Goal: Task Accomplishment & Management: Complete application form

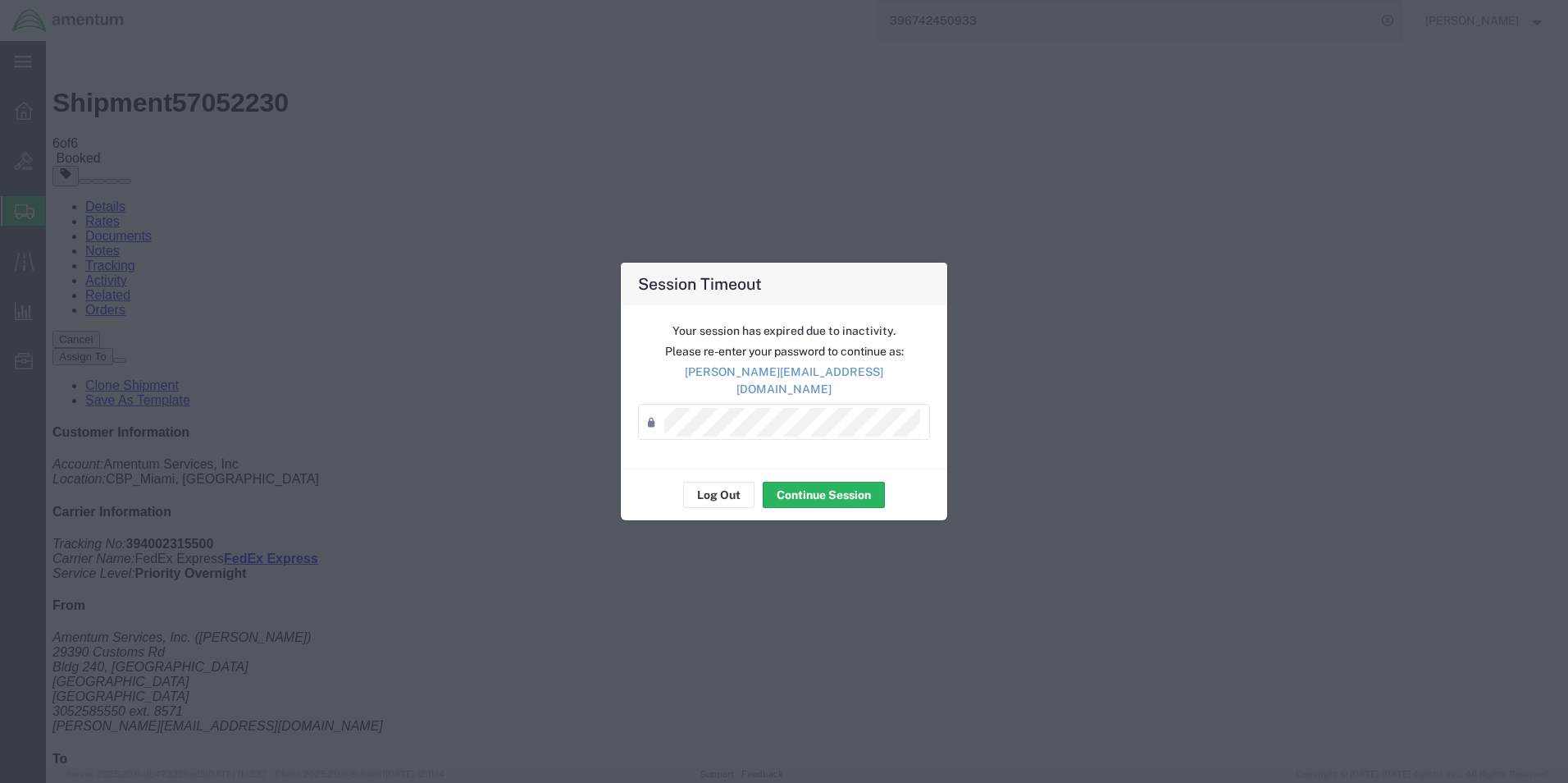
click at [839, 431] on div "Password *" at bounding box center [784, 422] width 292 height 36
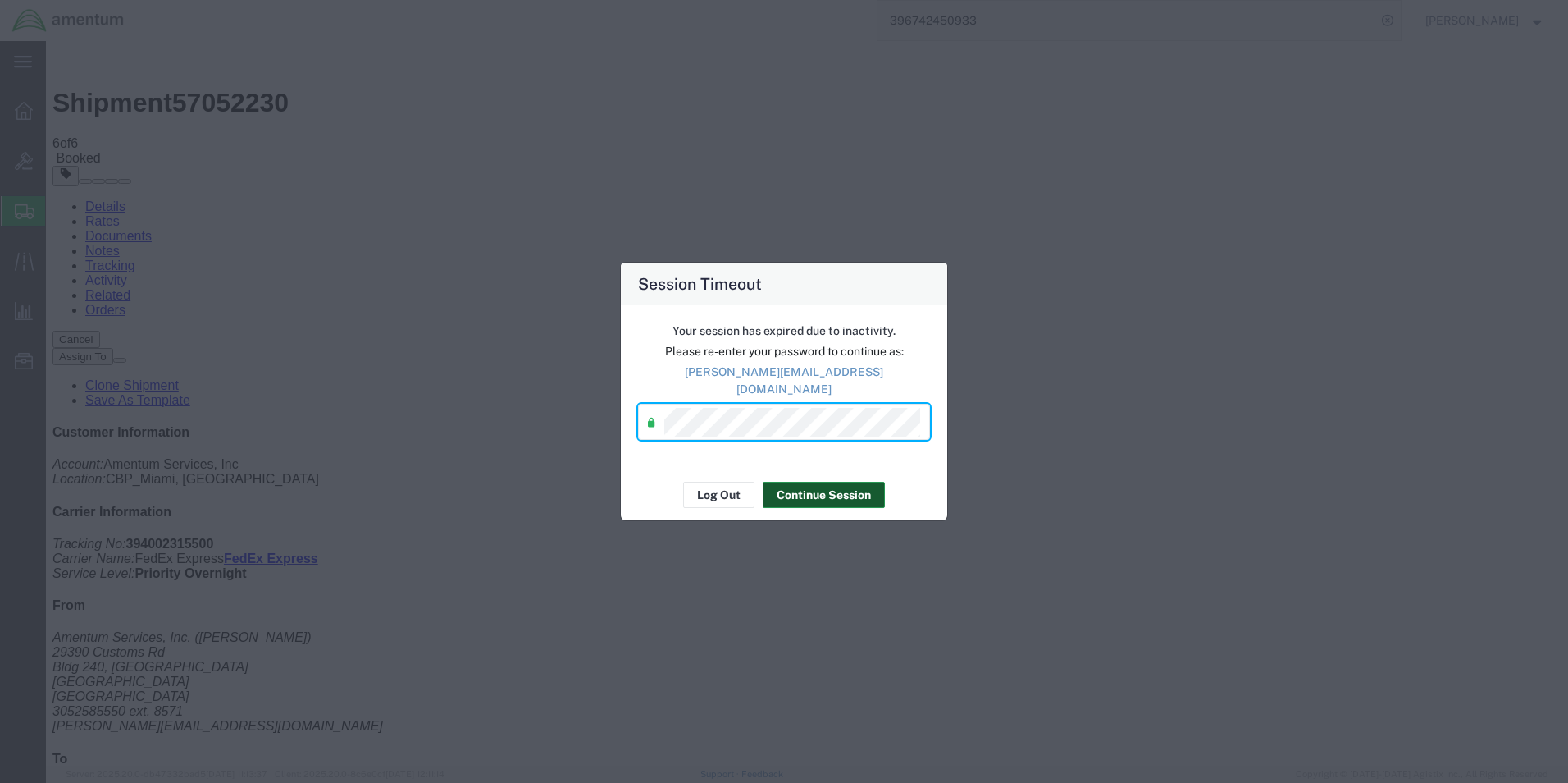
click at [824, 491] on button "Continue Session" at bounding box center [824, 494] width 122 height 26
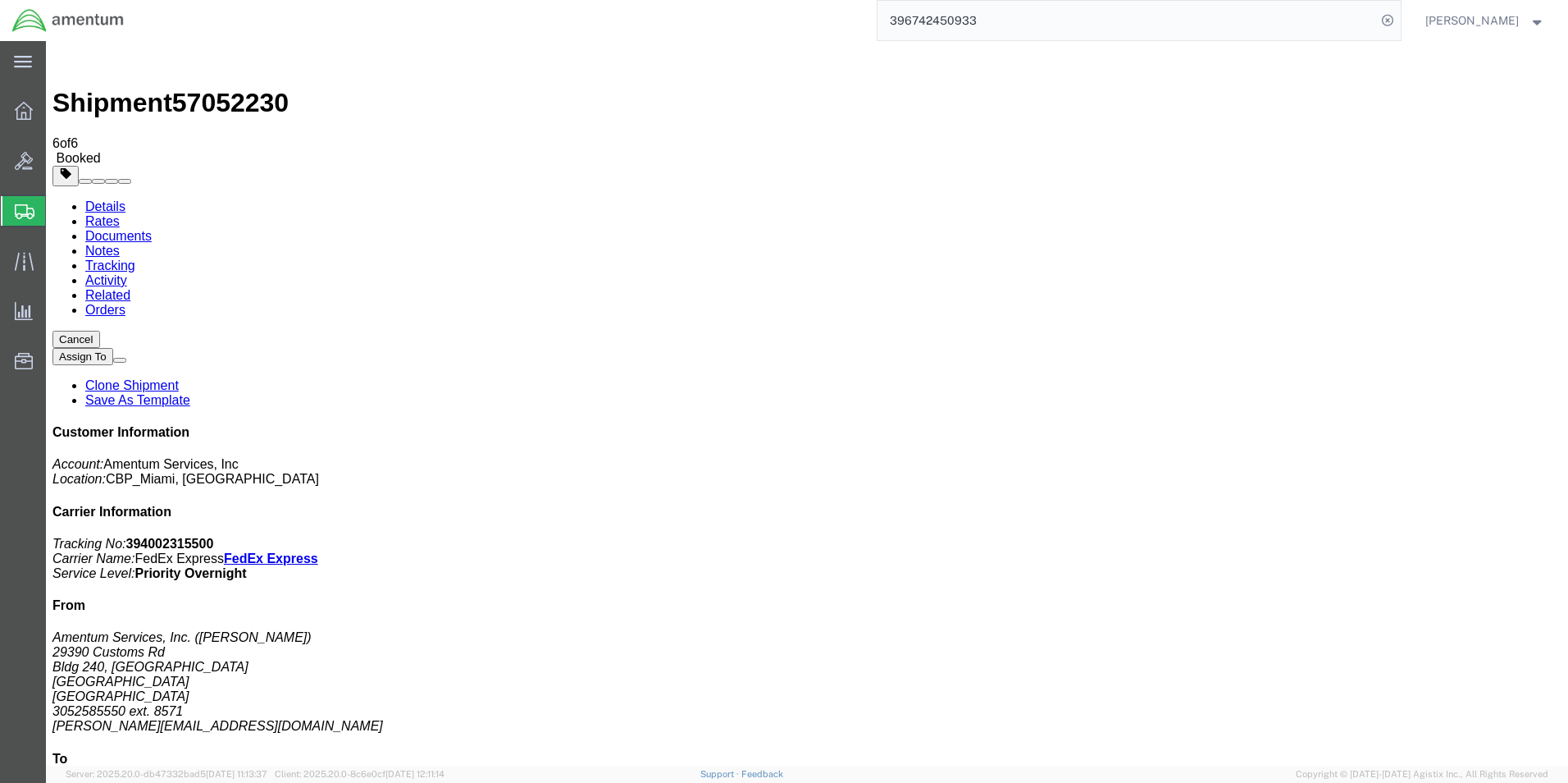
click at [0, 0] on span "Create Shipment" at bounding box center [0, 0] width 0 height 0
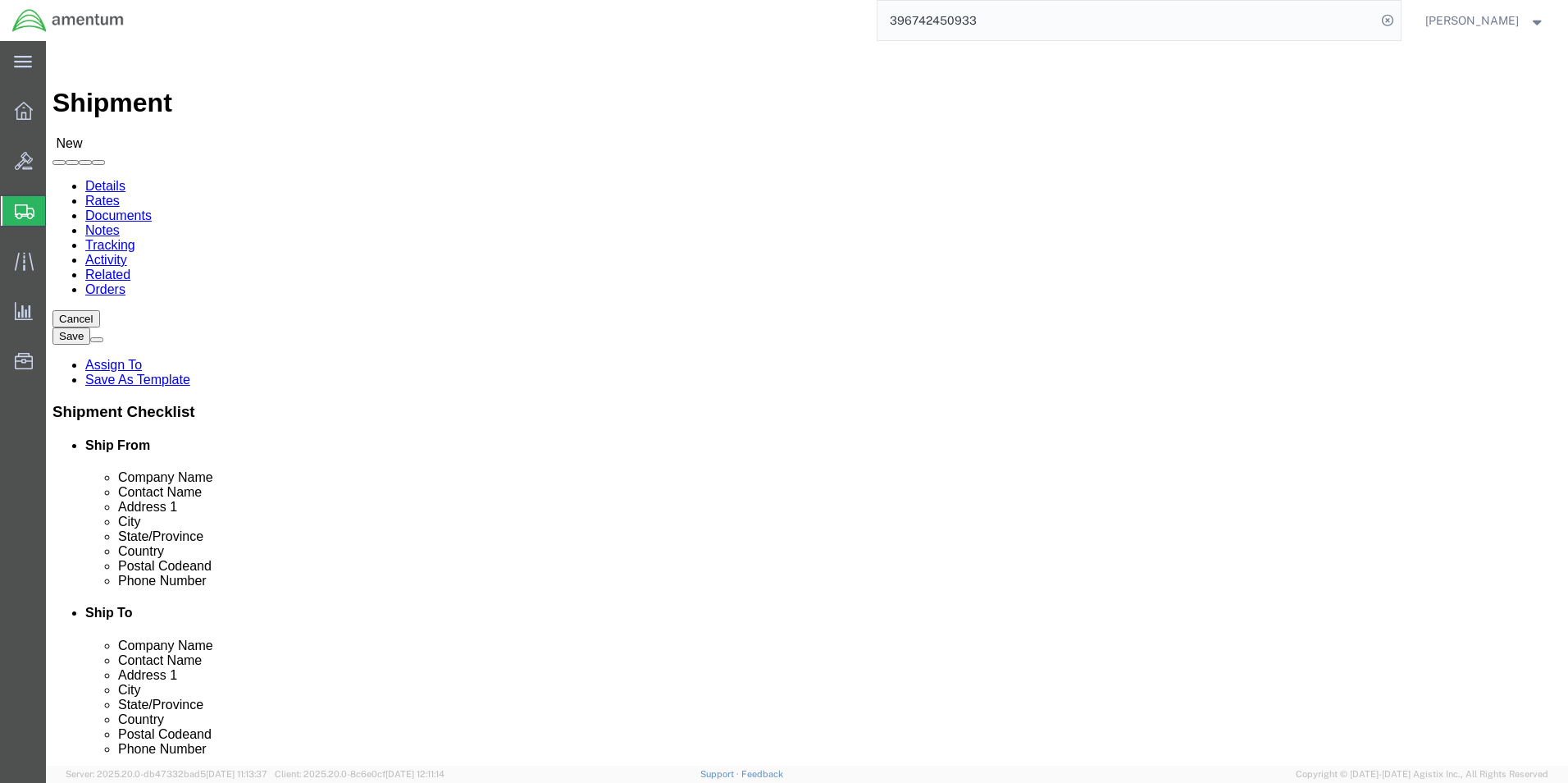
select select "MYPROFILE"
select select "FL"
click input "text"
click input "v"
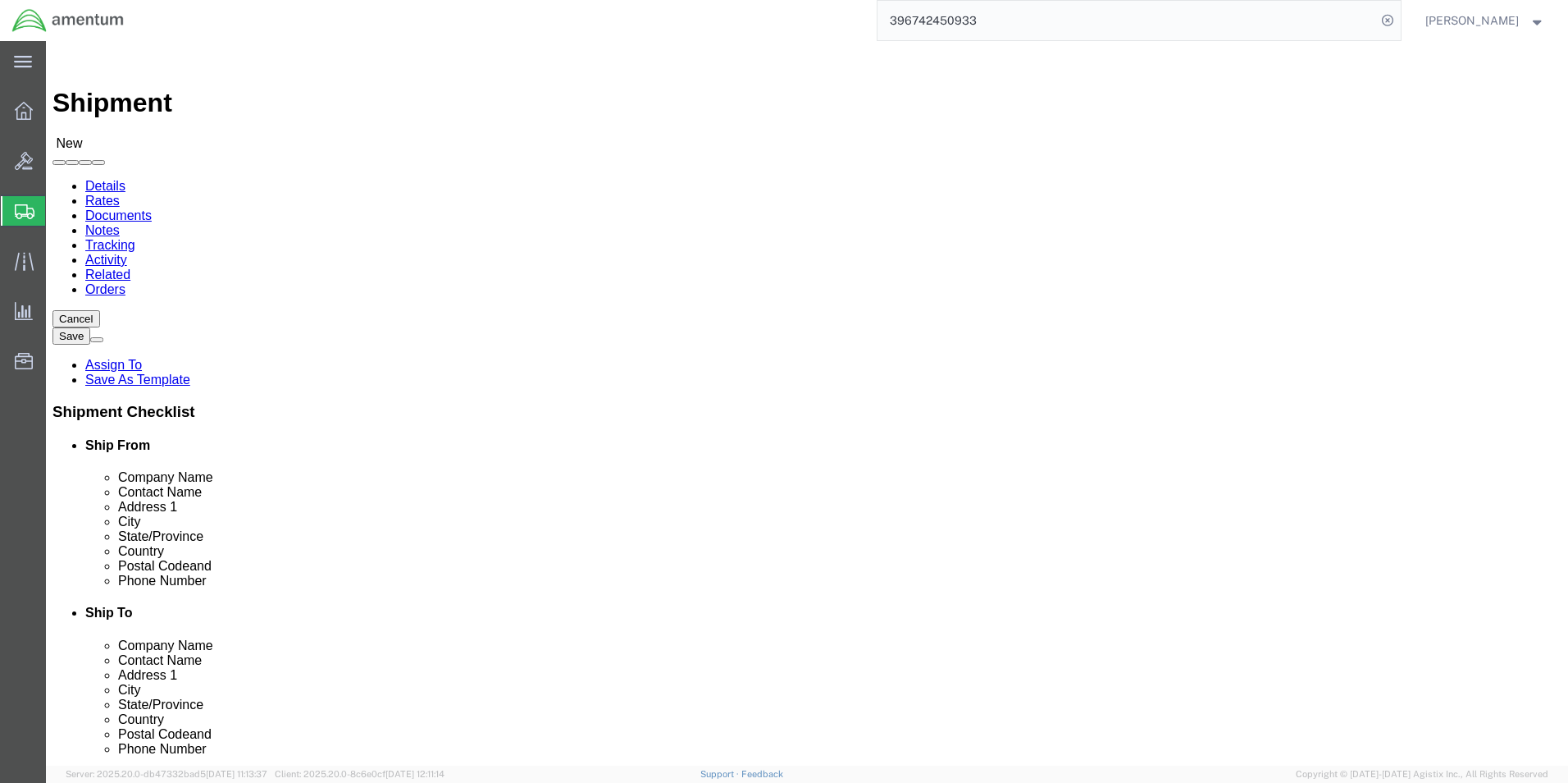
paste input "EONARDO ELECTRONICS US INC"
click input "EONARDO ELECTRONICS US INC"
type input "[PERSON_NAME] ELECTRONICS US INC"
click input "text"
click div "Location Select Select My Profile Location [PHONE_NUMBER] [PHONE_NUMBER] [PHONE…"
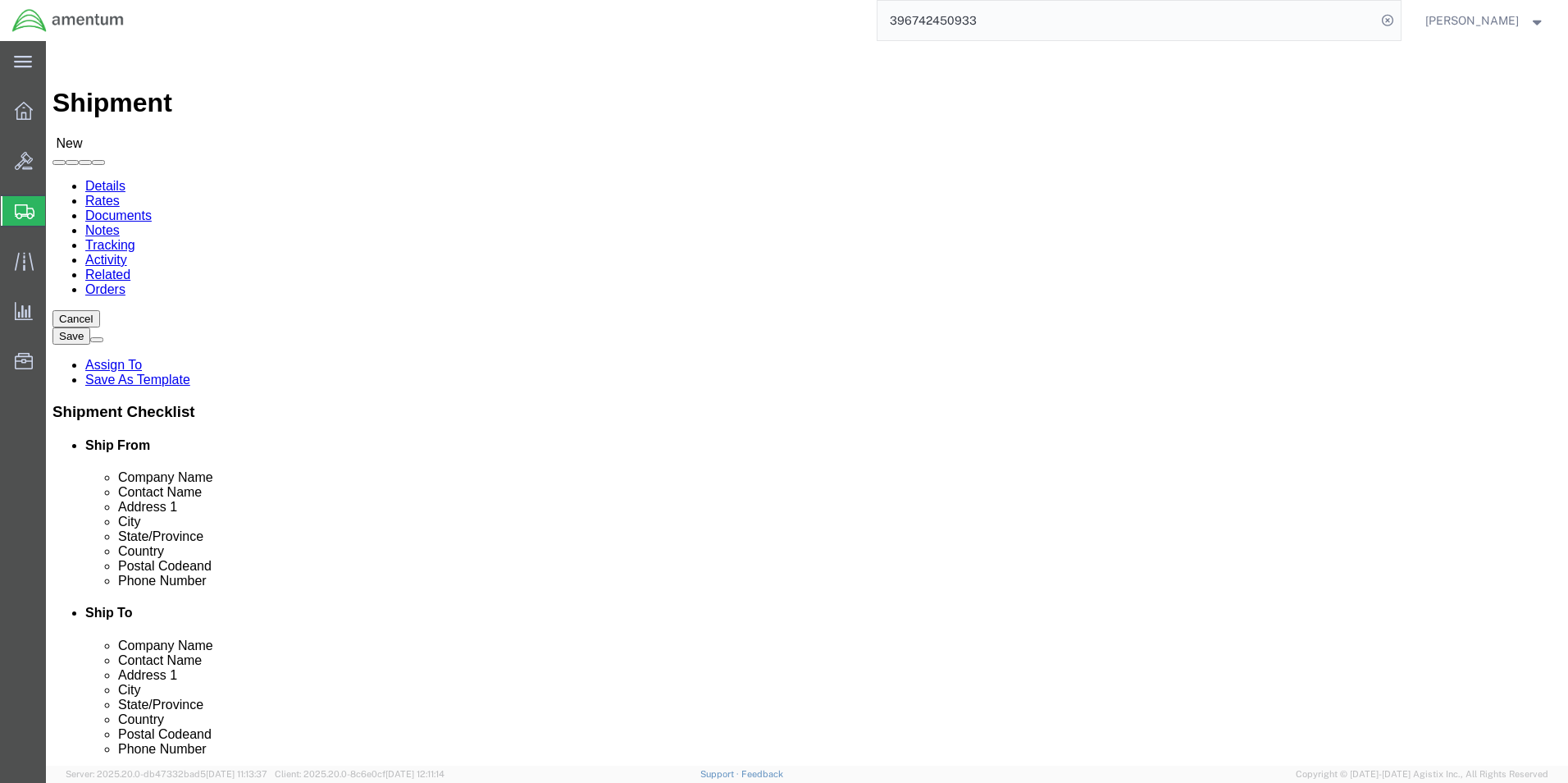
click input "text"
type input "3052585550"
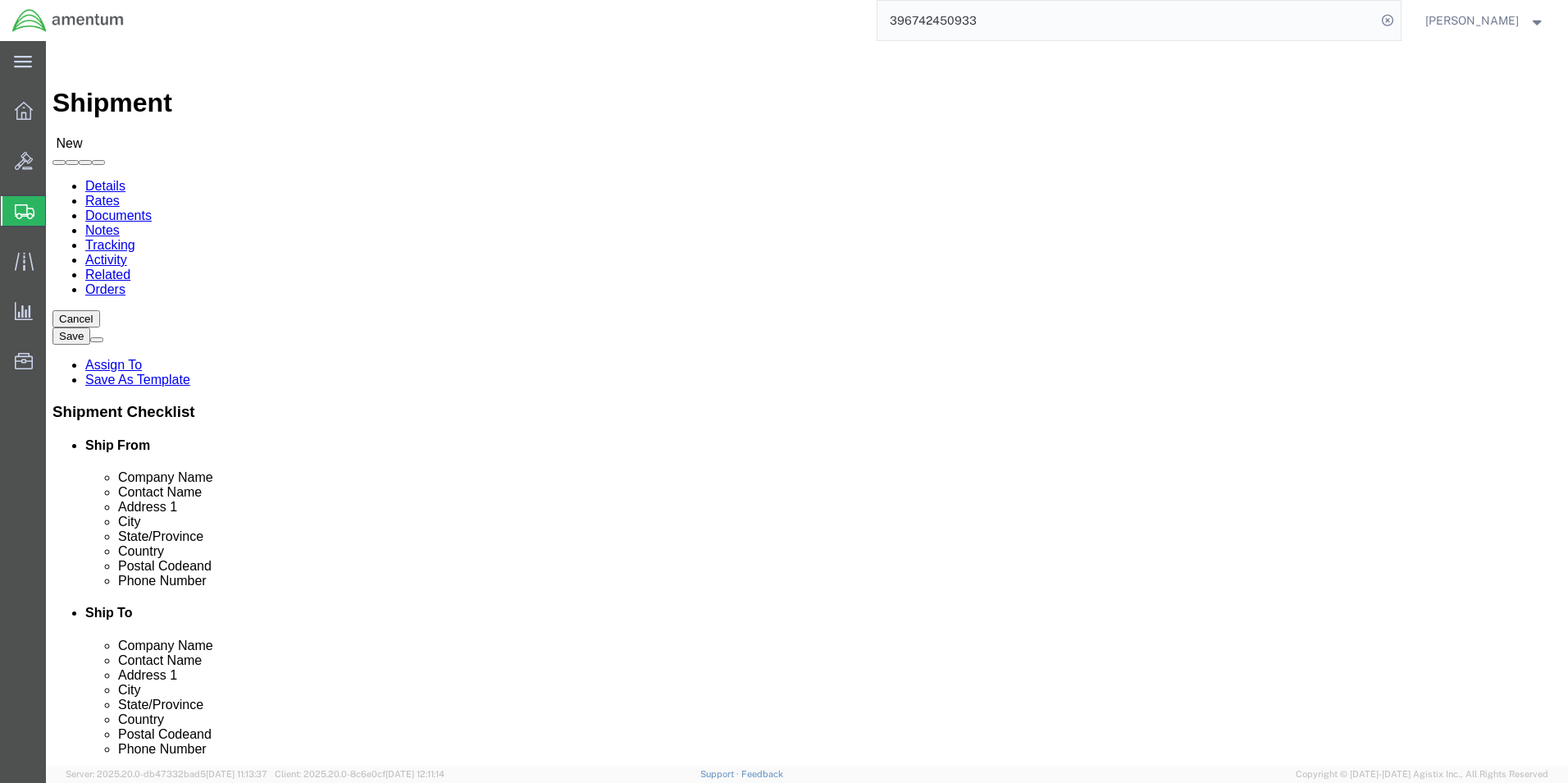
type input "8571"
click input "[PERSON_NAME] ELECTRONICS US INC"
click input "text"
click div "Contact Name"
click input "text"
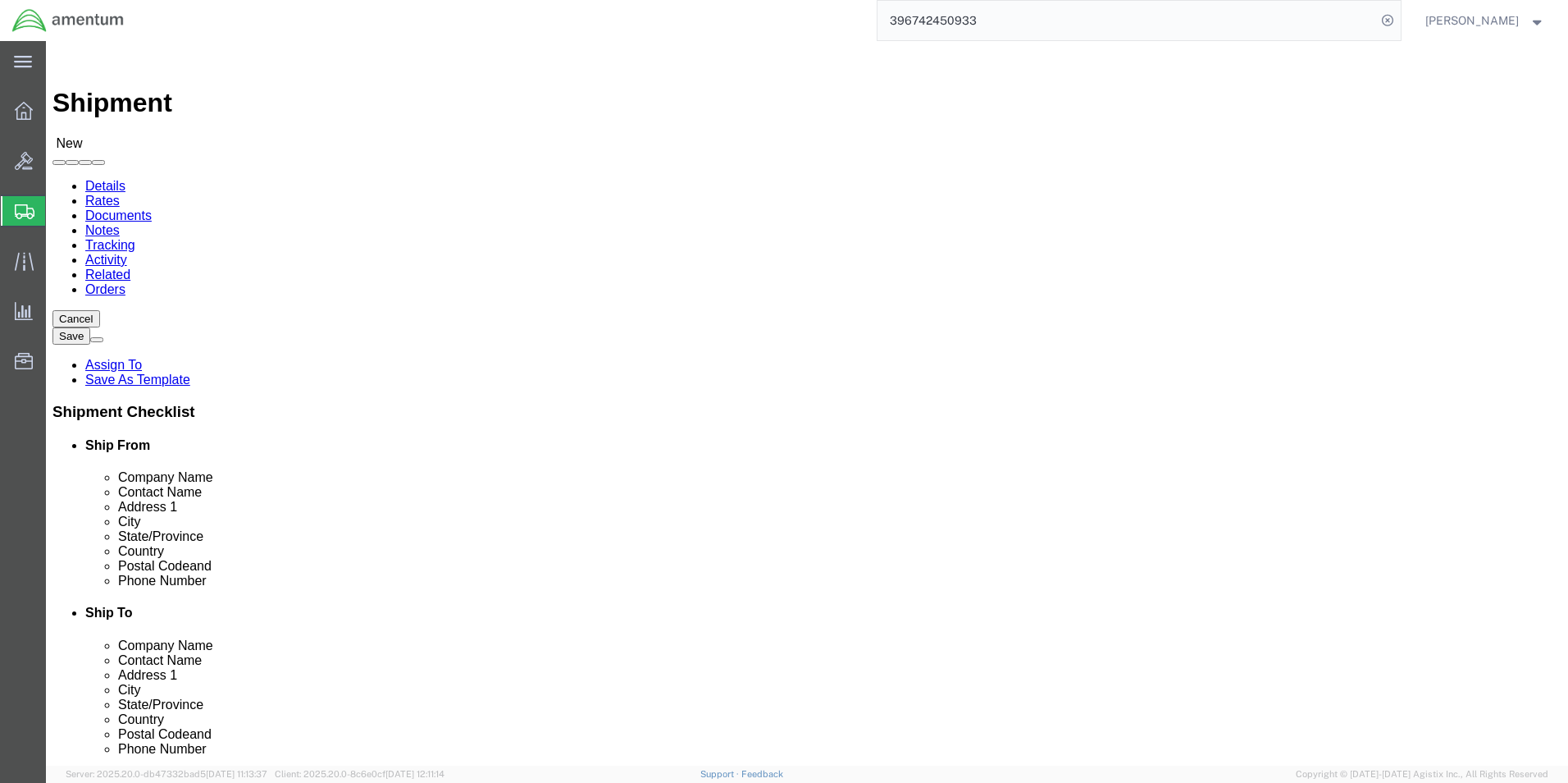
click label "Contact Name"
click input "text"
click div "Location Select Select My Profile Location [PHONE_NUMBER] [PHONE_NUMBER] [PHONE…"
click input "text"
click label "Company Name"
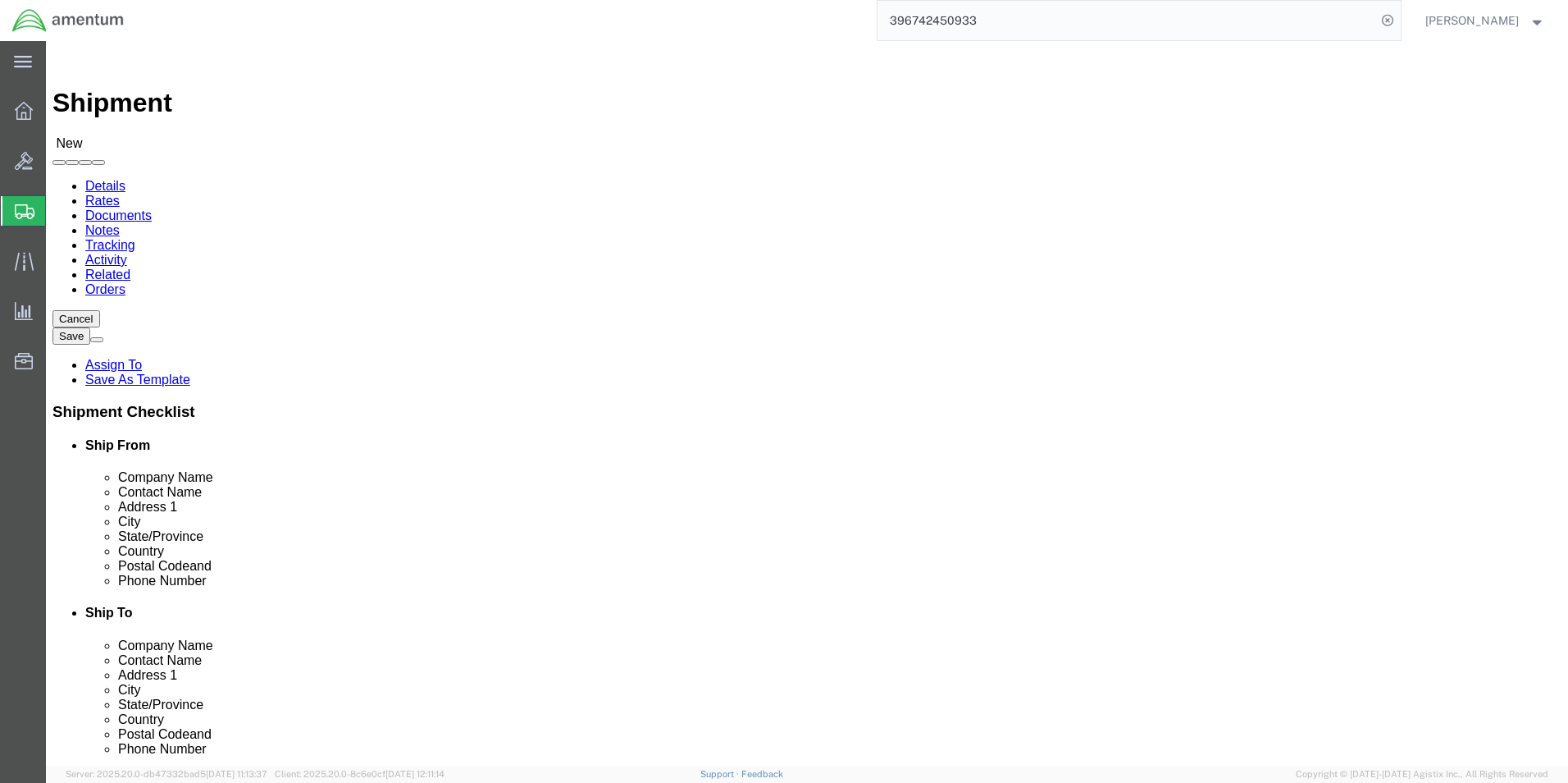
click input "text"
click label "Address 1"
click input "text"
click input "[PERSON_NAME] ELECTRONICS US INC"
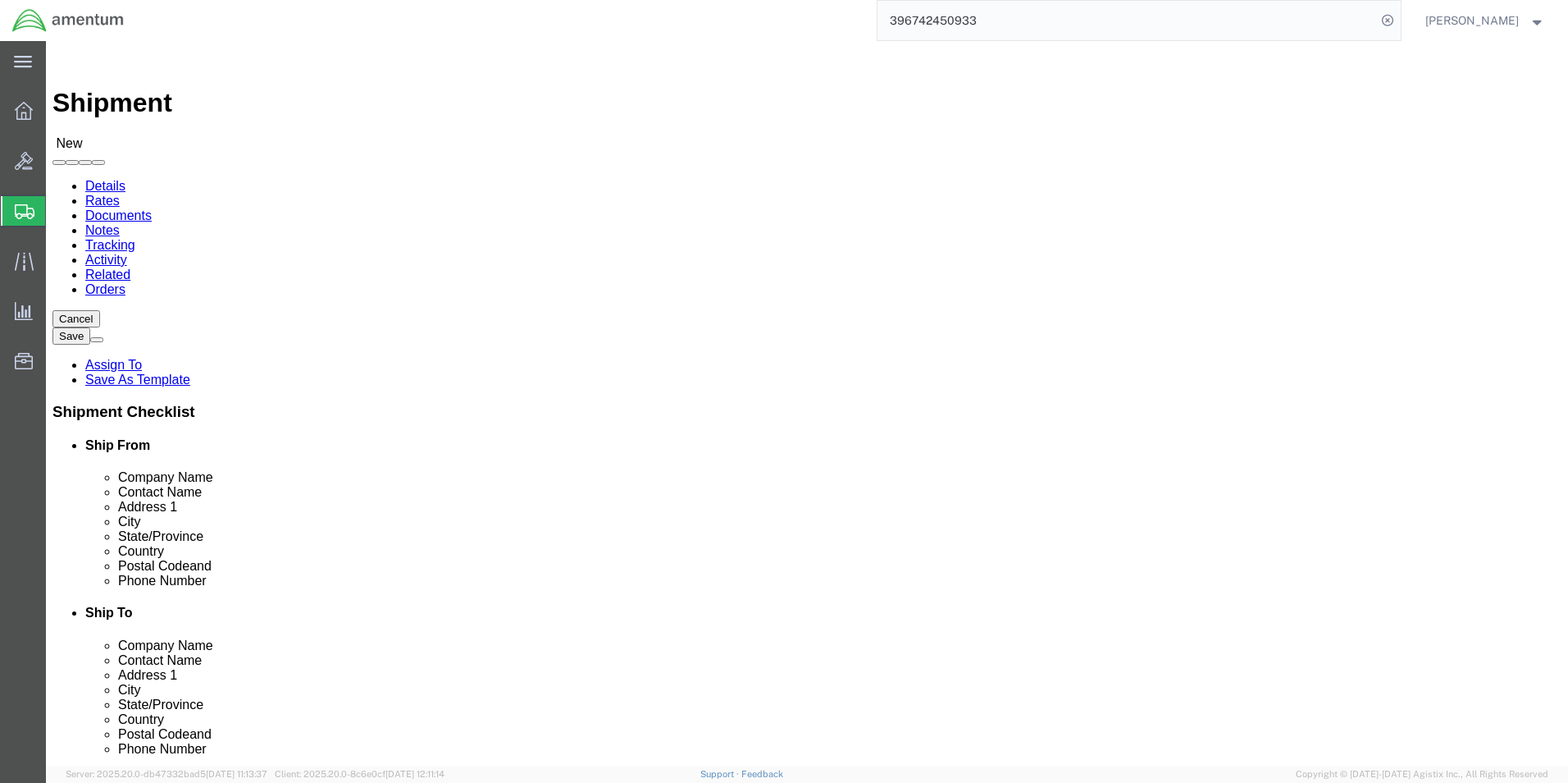
click input "[PERSON_NAME] ELECTRONICS US INC"
drag, startPoint x: 954, startPoint y: 312, endPoint x: 904, endPoint y: 340, distance: 57.3
click input "text"
click ul "Ship From Company Name Contact Name Address 1 City State/Province Country Posta…"
click input "text"
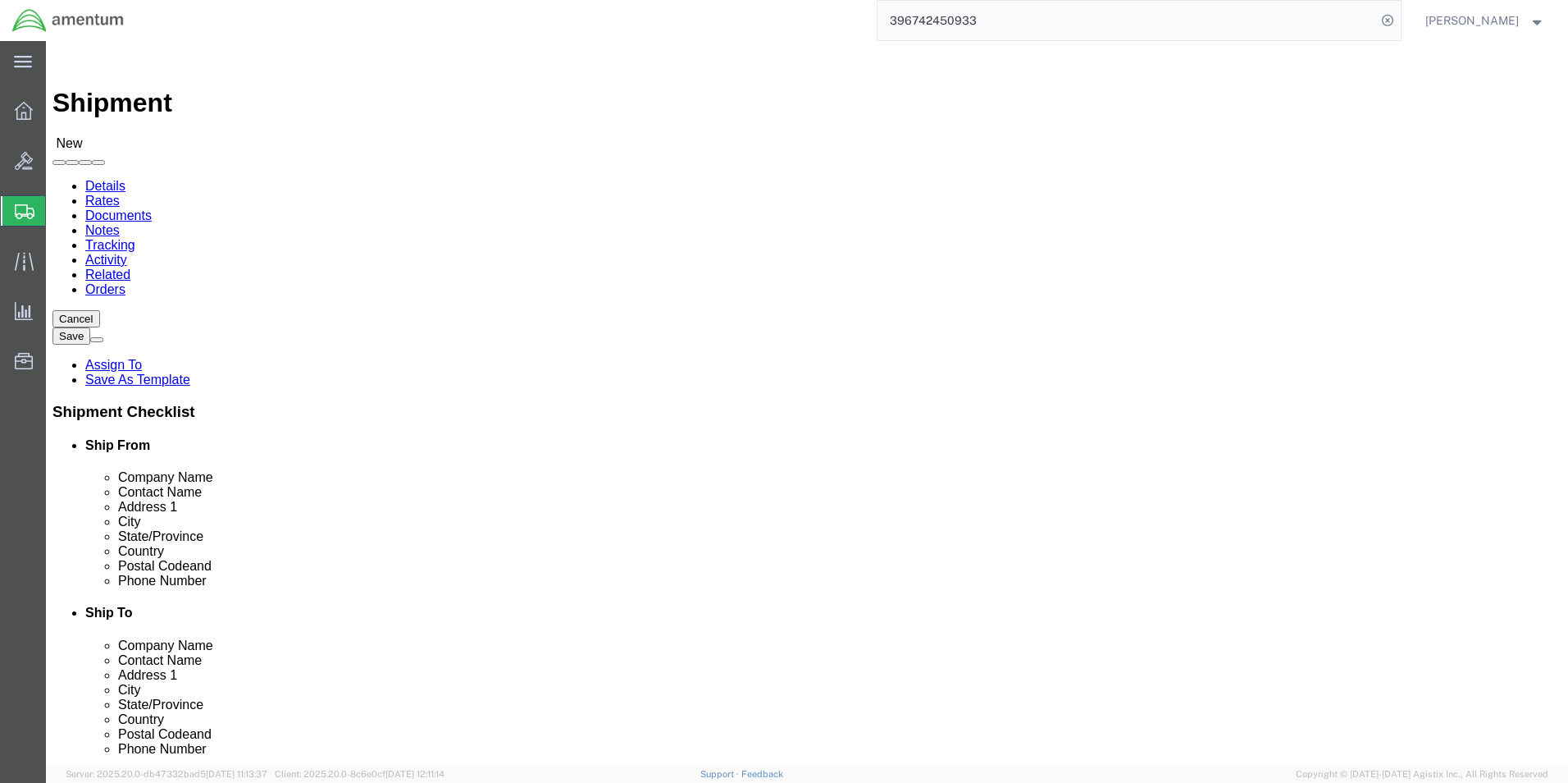
click input "[PERSON_NAME]"
type input "[PERSON_NAME]"
click div "Address 1"
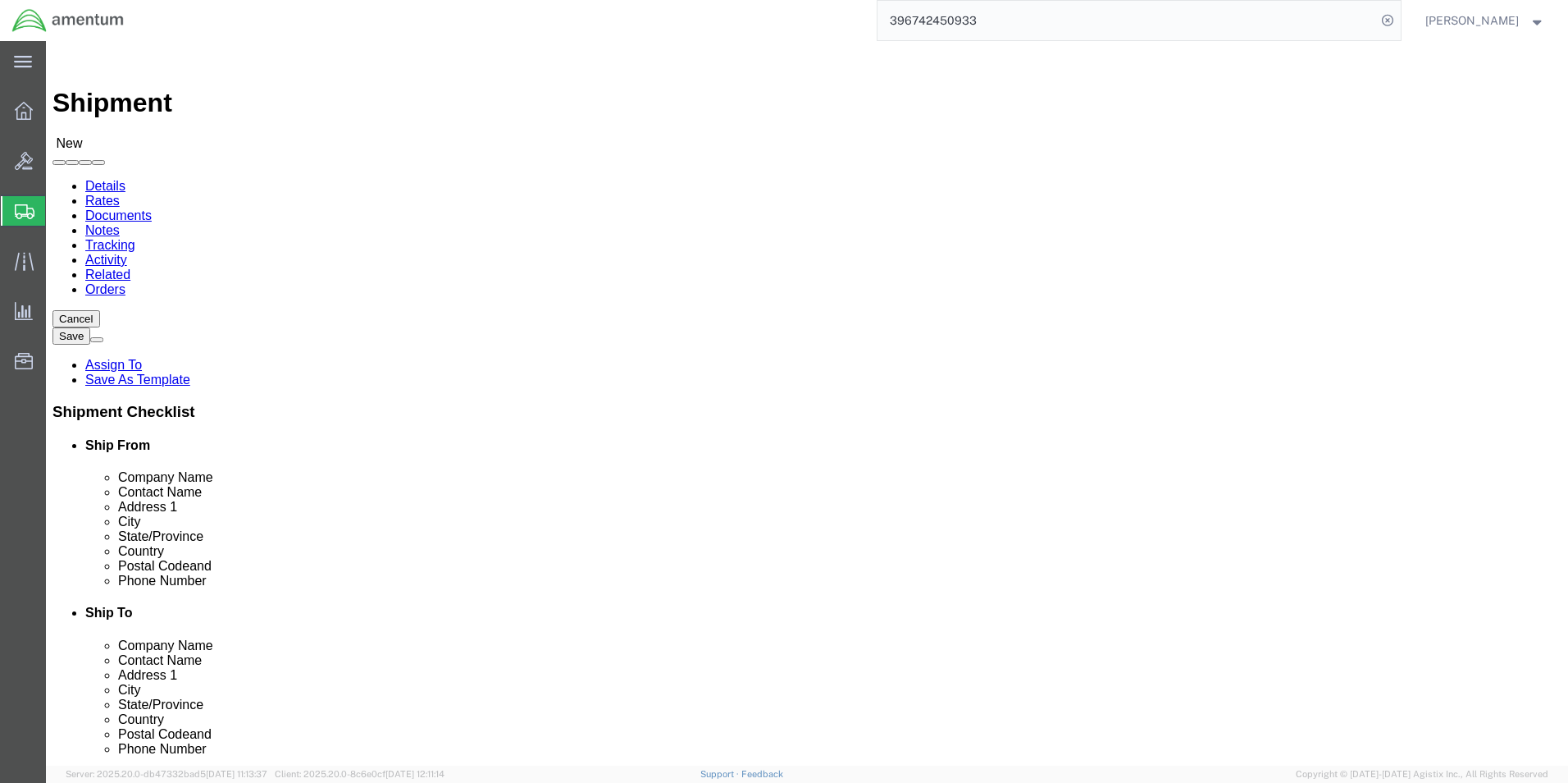
click input "text"
paste input "[STREET_ADDRESS]"
click input "[STREET_ADDRESS]"
type input "[STREET_ADDRESS]"
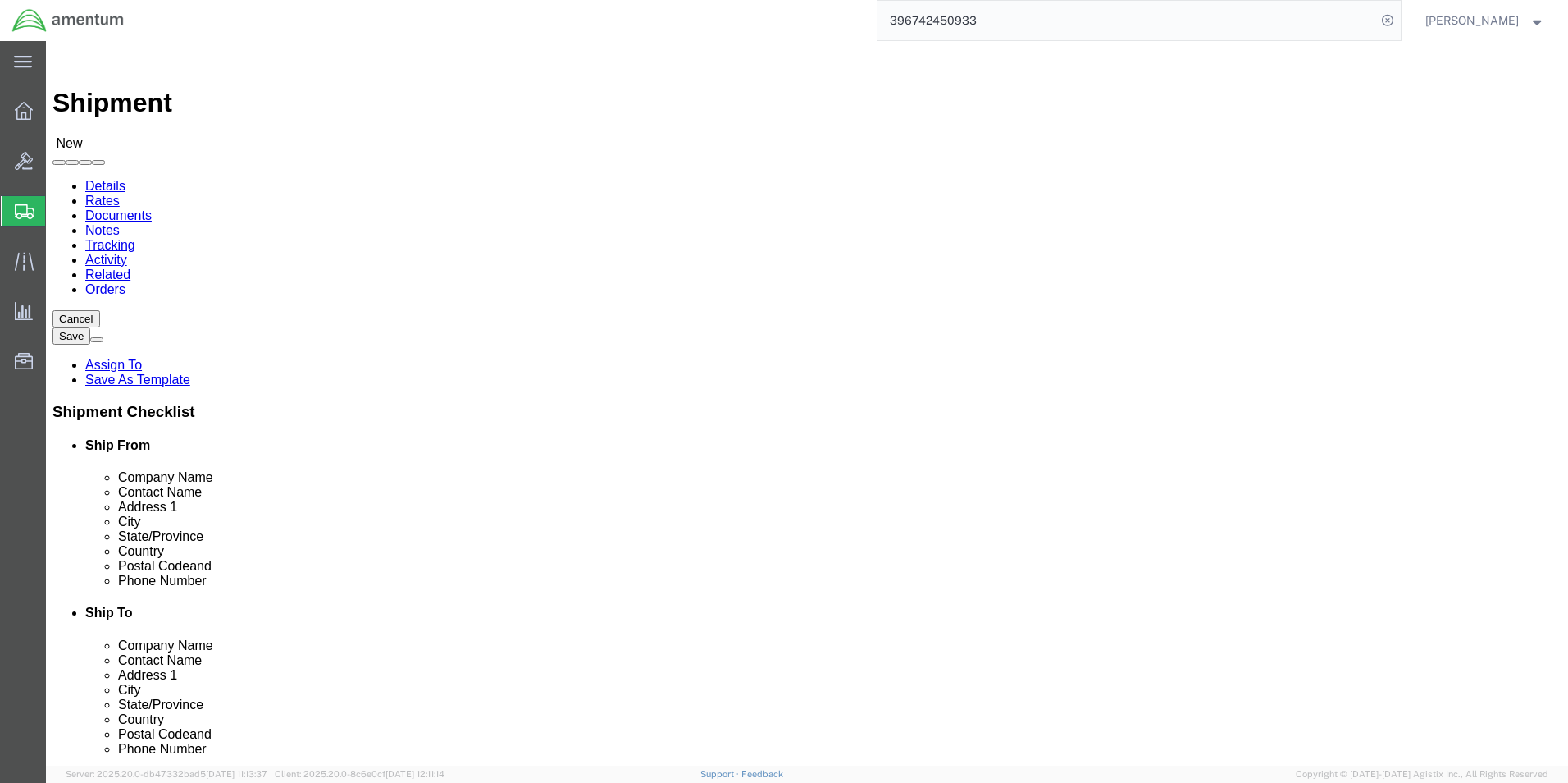
click div "Location Select Select My Profile Location [PHONE_NUMBER] [PHONE_NUMBER] [PHONE…"
click input "text"
type input "h"
type input "[GEOGRAPHIC_DATA]"
click label "Country"
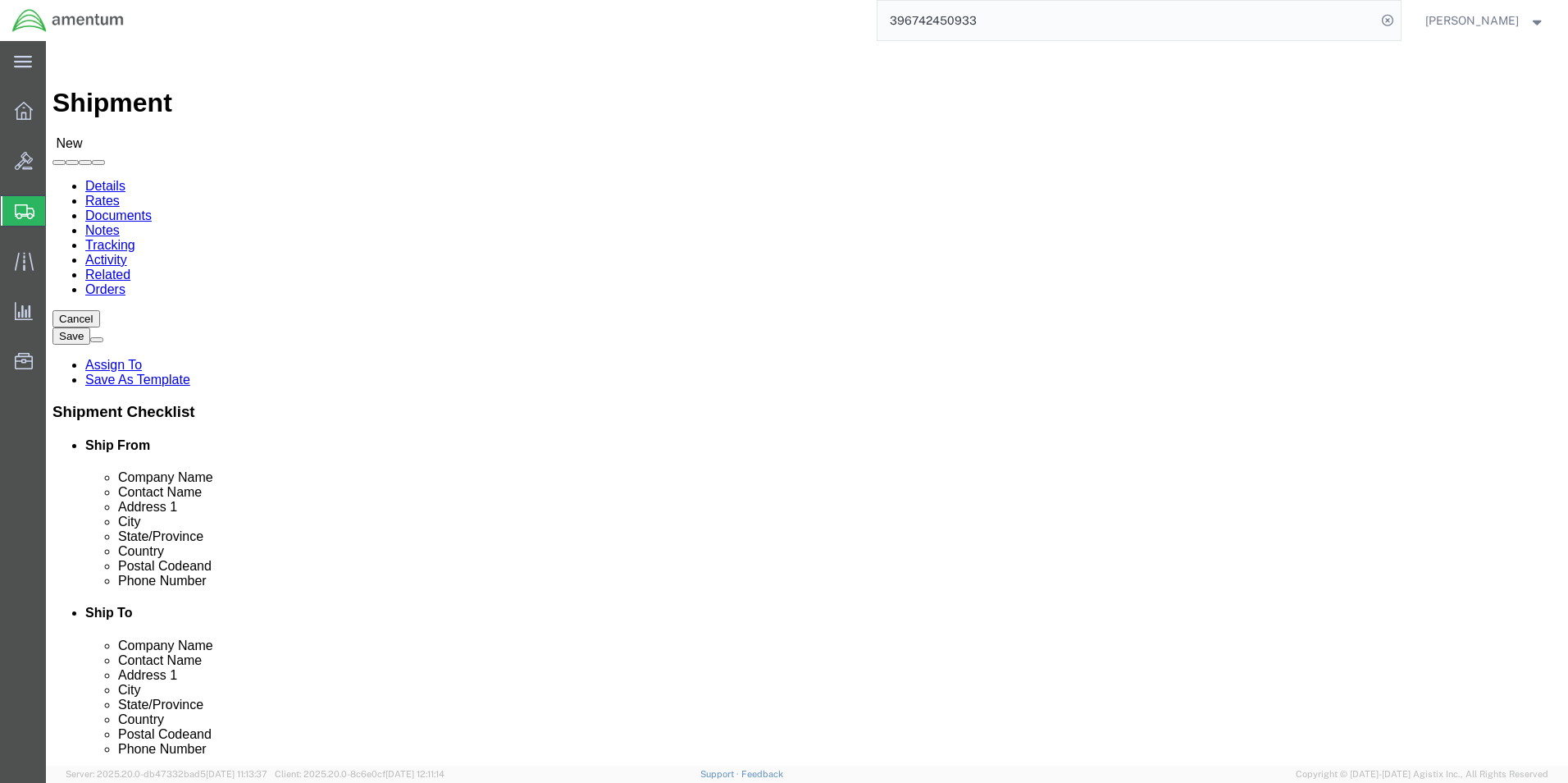
click input "Postal Code"
type input "35805"
click div "Location Select Select My Profile Location [PHONE_NUMBER] [PHONE_NUMBER] [PHONE…"
type input "A"
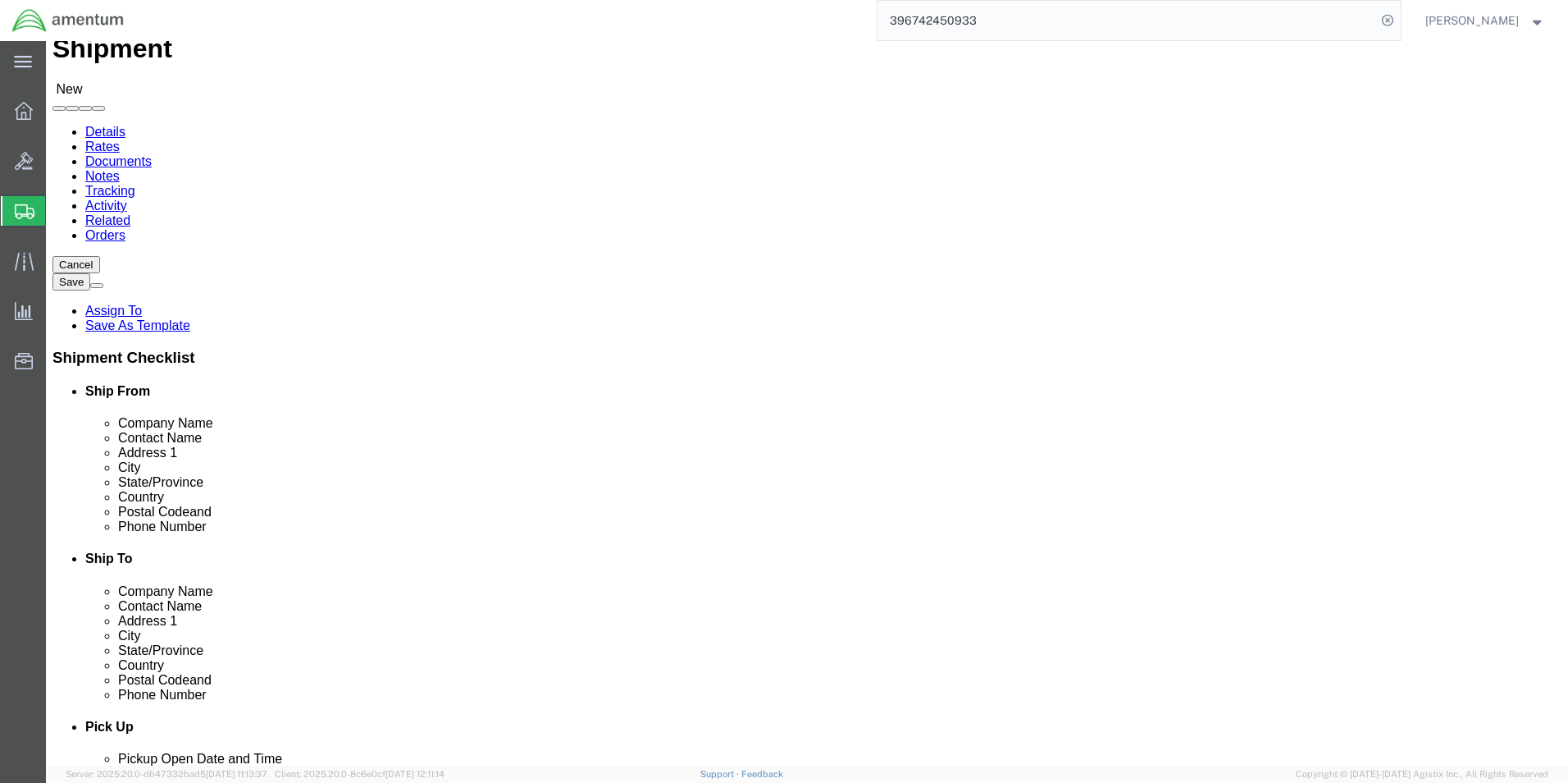
scroll to position [164, 0]
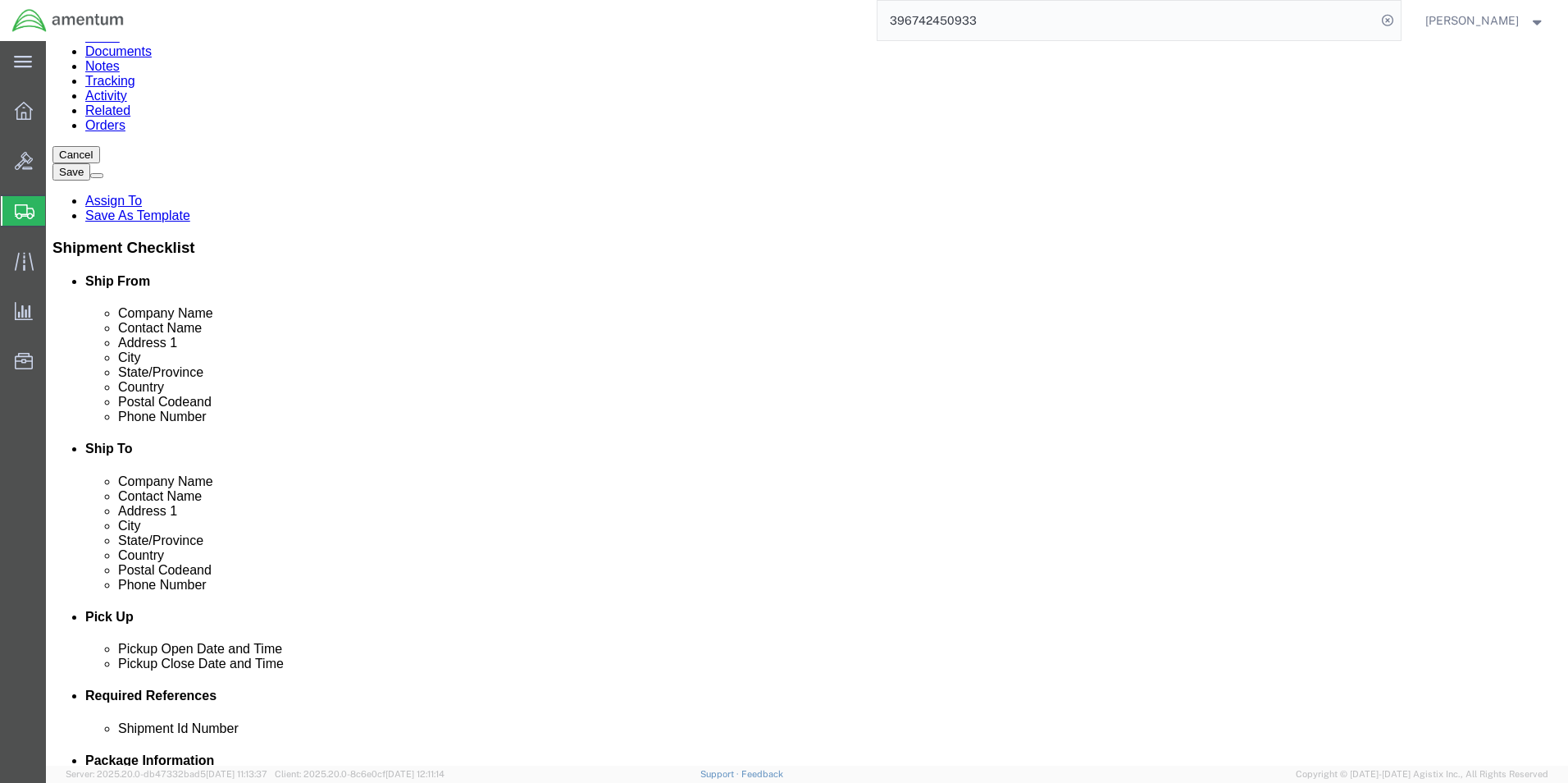
click input "text"
click div "Location Select Select My Profile Location [PHONE_NUMBER] [PHONE_NUMBER] [PHONE…"
click input "text"
click div "Location Select Select My Profile Location [PHONE_NUMBER] [PHONE_NUMBER] [PHONE…"
click input "text"
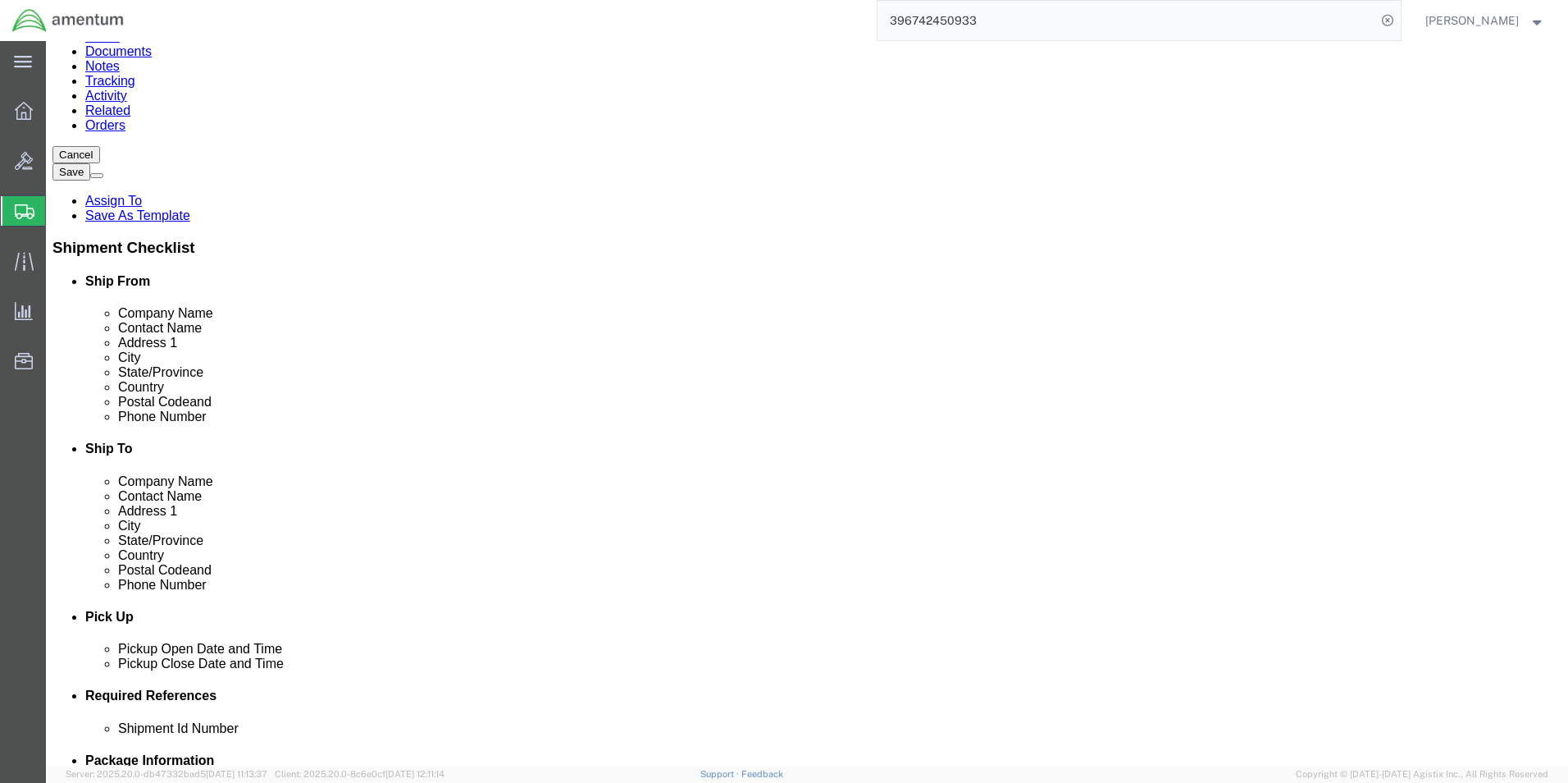
type input "3"
drag, startPoint x: 1016, startPoint y: 385, endPoint x: 1059, endPoint y: 395, distance: 44.1
click input "text"
type input "2512305566"
click div "Location Select Select My Profile Location [PHONE_NUMBER] [PHONE_NUMBER] [PHONE…"
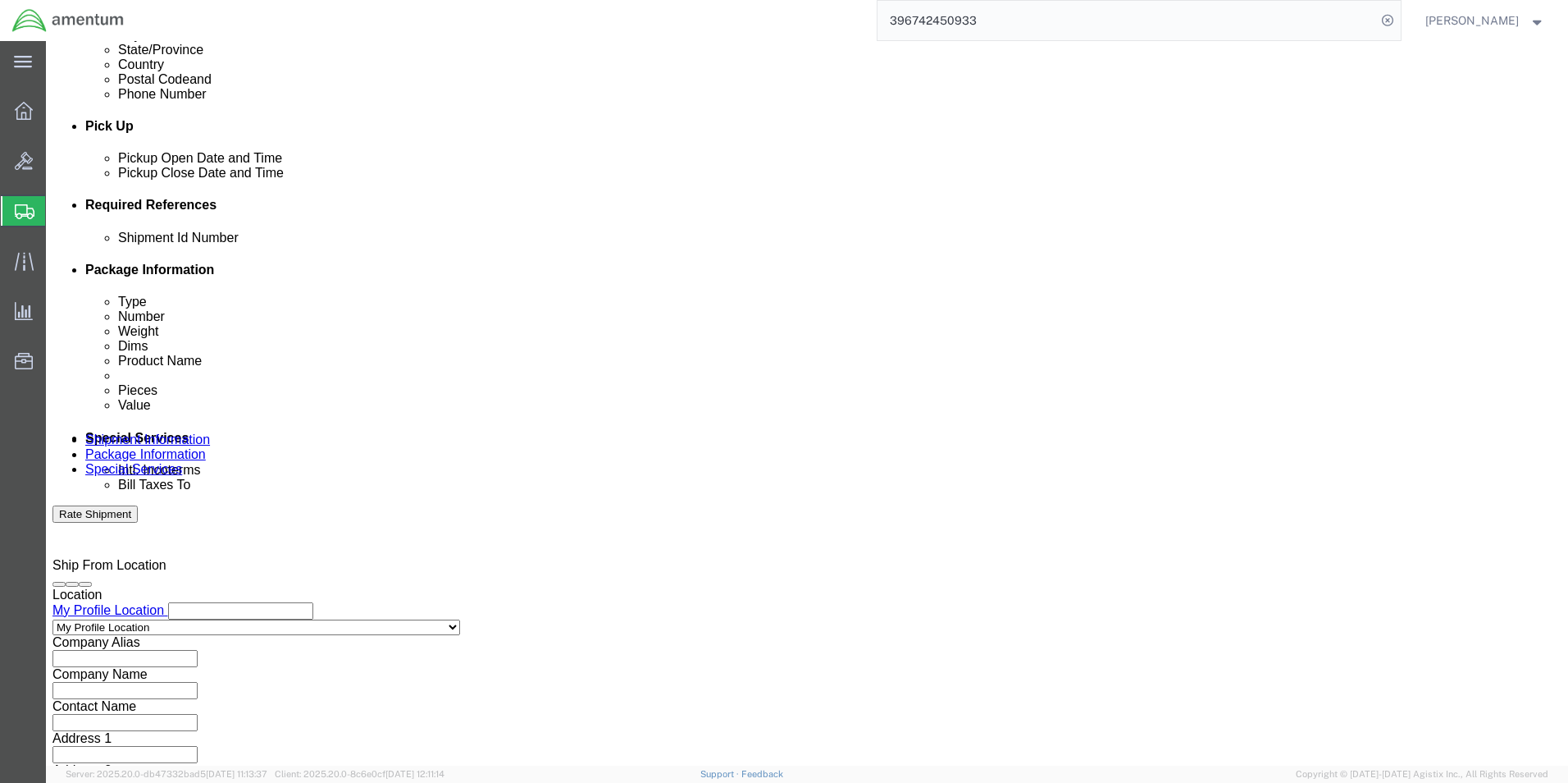
scroll to position [656, 0]
click button "Add reference"
click select "Select Account Type Activity ID Airline Appointment Number ASN Batch Request # …"
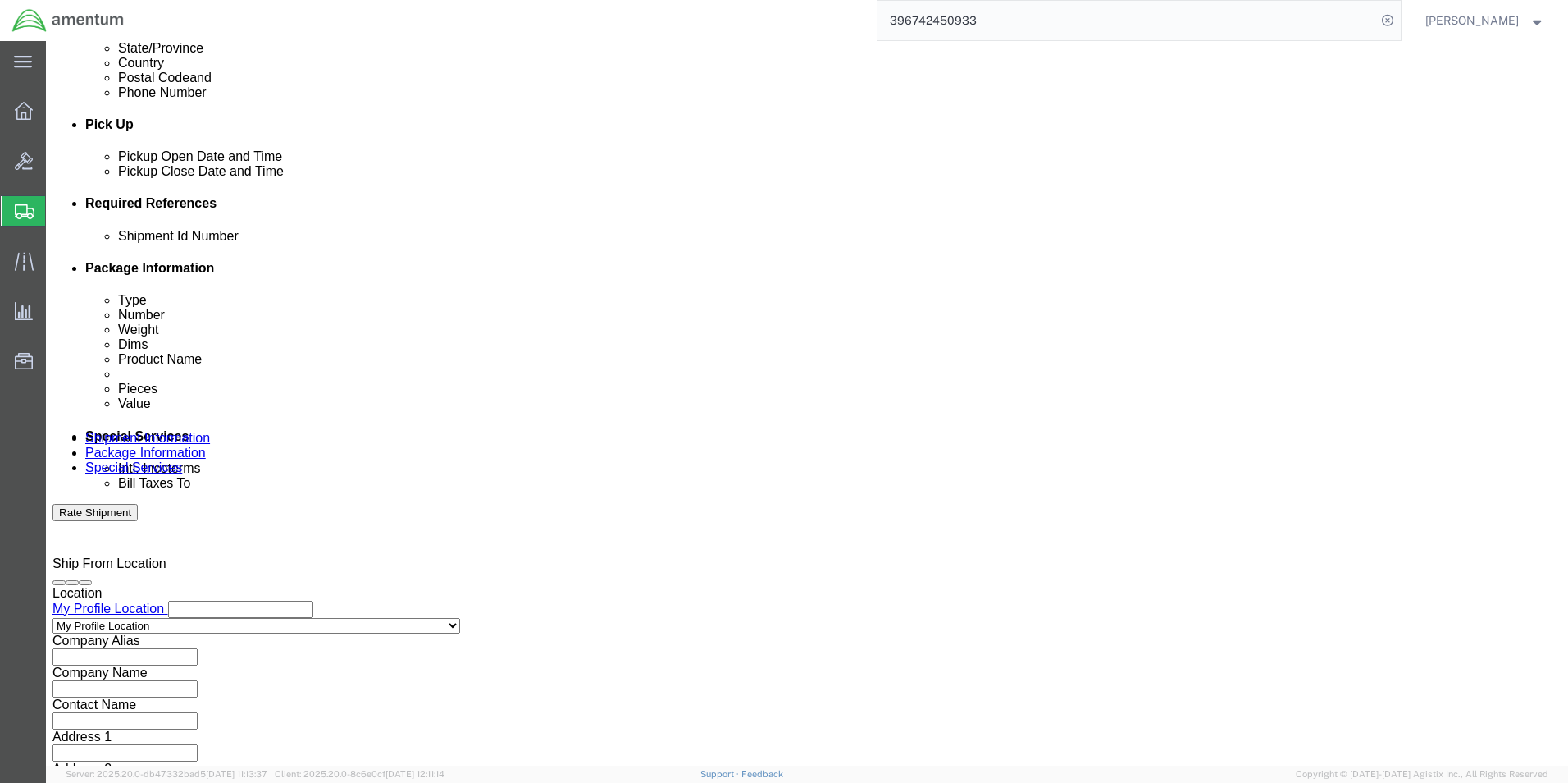
select select "DEPT"
click select "Select Account Type Activity ID Airline Appointment Number ASN Batch Request # …"
click div "Shipment Id Number Select Account Type Activity ID Airline Appointment Number A…"
click input "text"
type input "CBP"
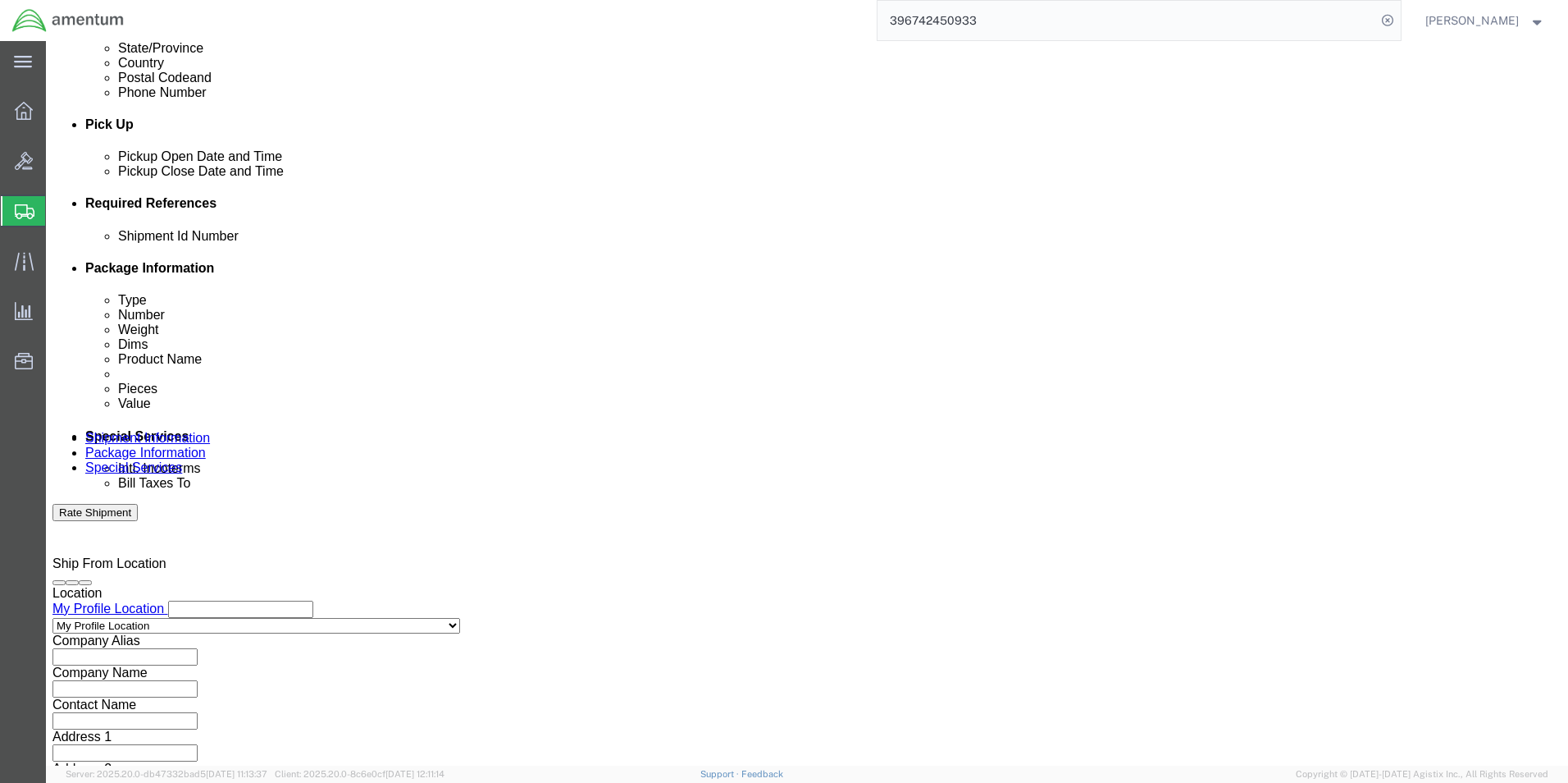
click select "Select Account Type Activity ID Airline Appointment Number ASN Batch Request # …"
select select "PROJNUM"
click select "Select Account Type Activity ID Airline Appointment Number ASN Batch Request # …"
click input "text"
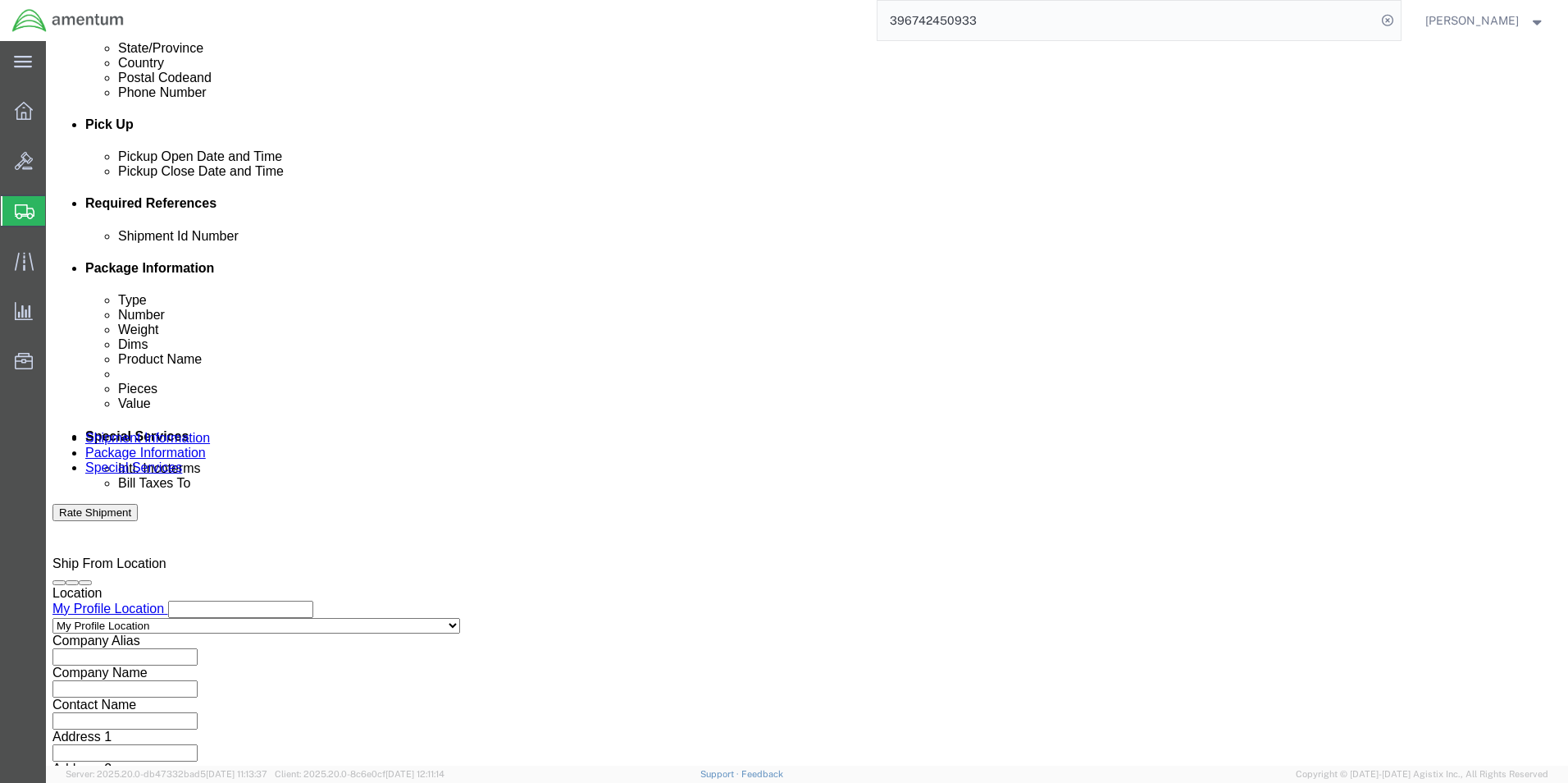
type input "6118.04.03.2219.000.EMI.0000"
click select "Select Account Type Activity ID Airline Appointment Number ASN Batch Request # …"
select select "CUSTREF"
click select "Select Account Type Activity ID Airline Appointment Number ASN Batch Request # …"
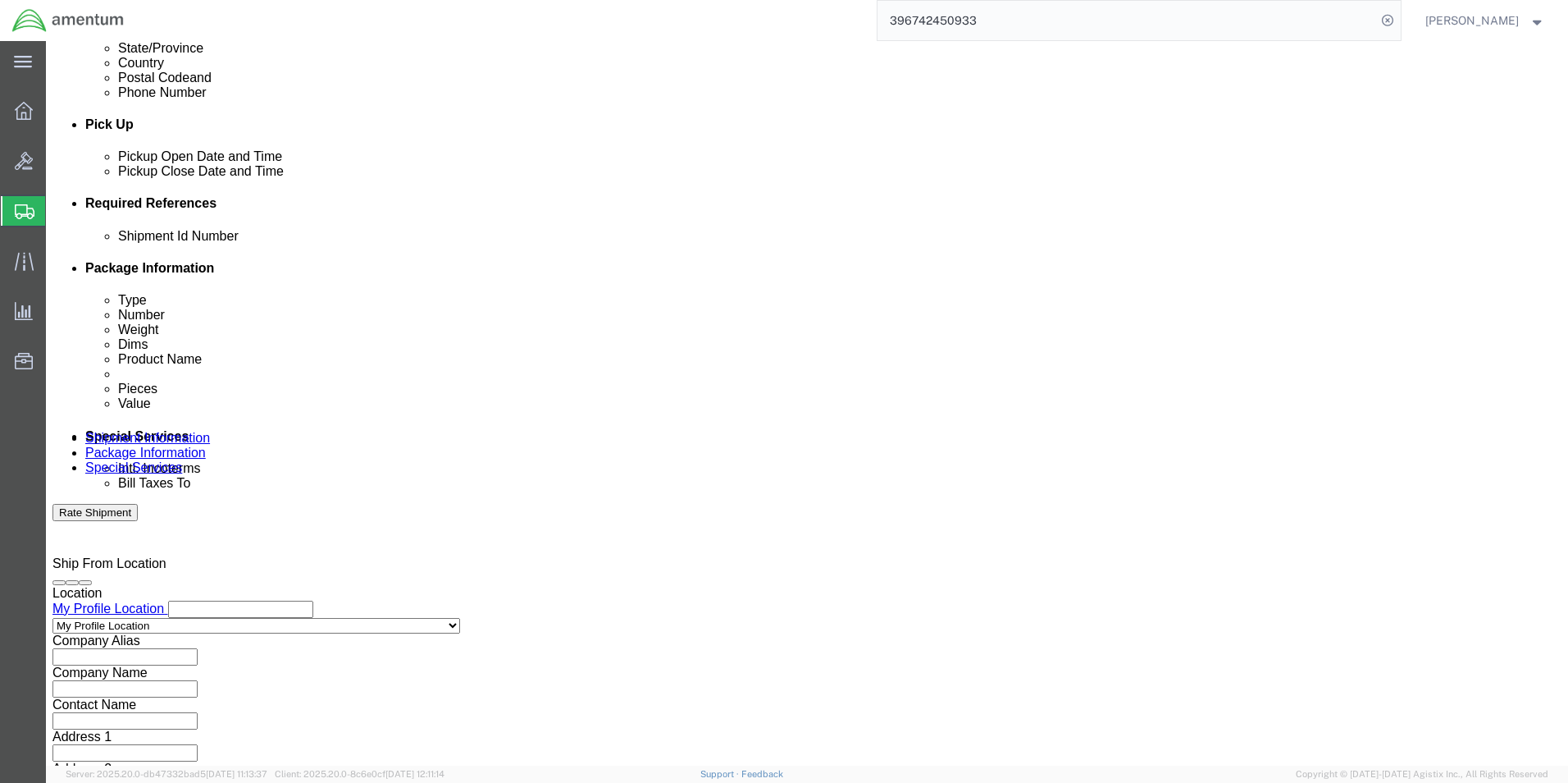
click input "text"
paste input "CBP0044716"
type input "CBP0044716"
click input "text"
click div "Shipment Information Package Information Special Services"
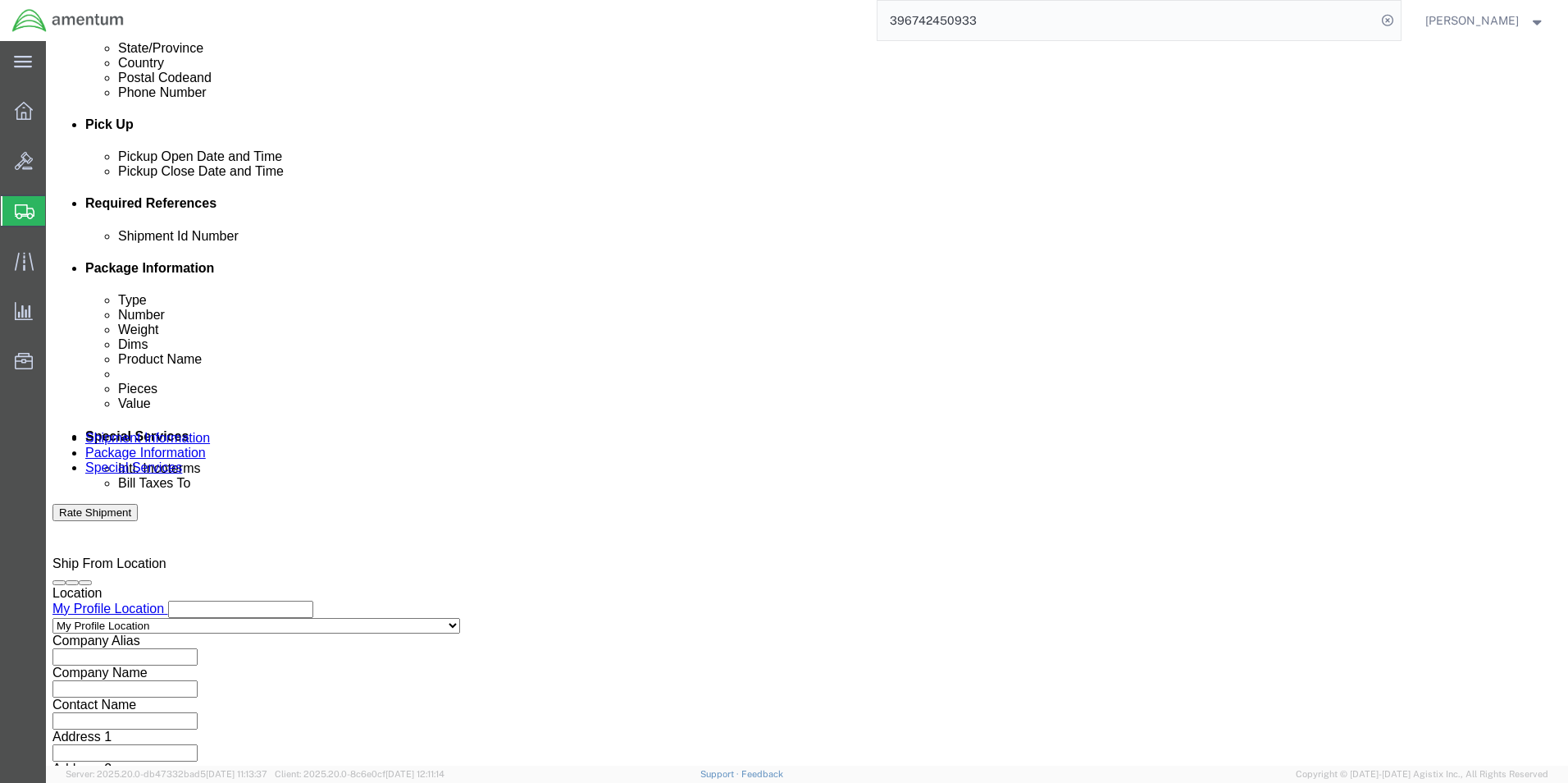
click link "Package Information"
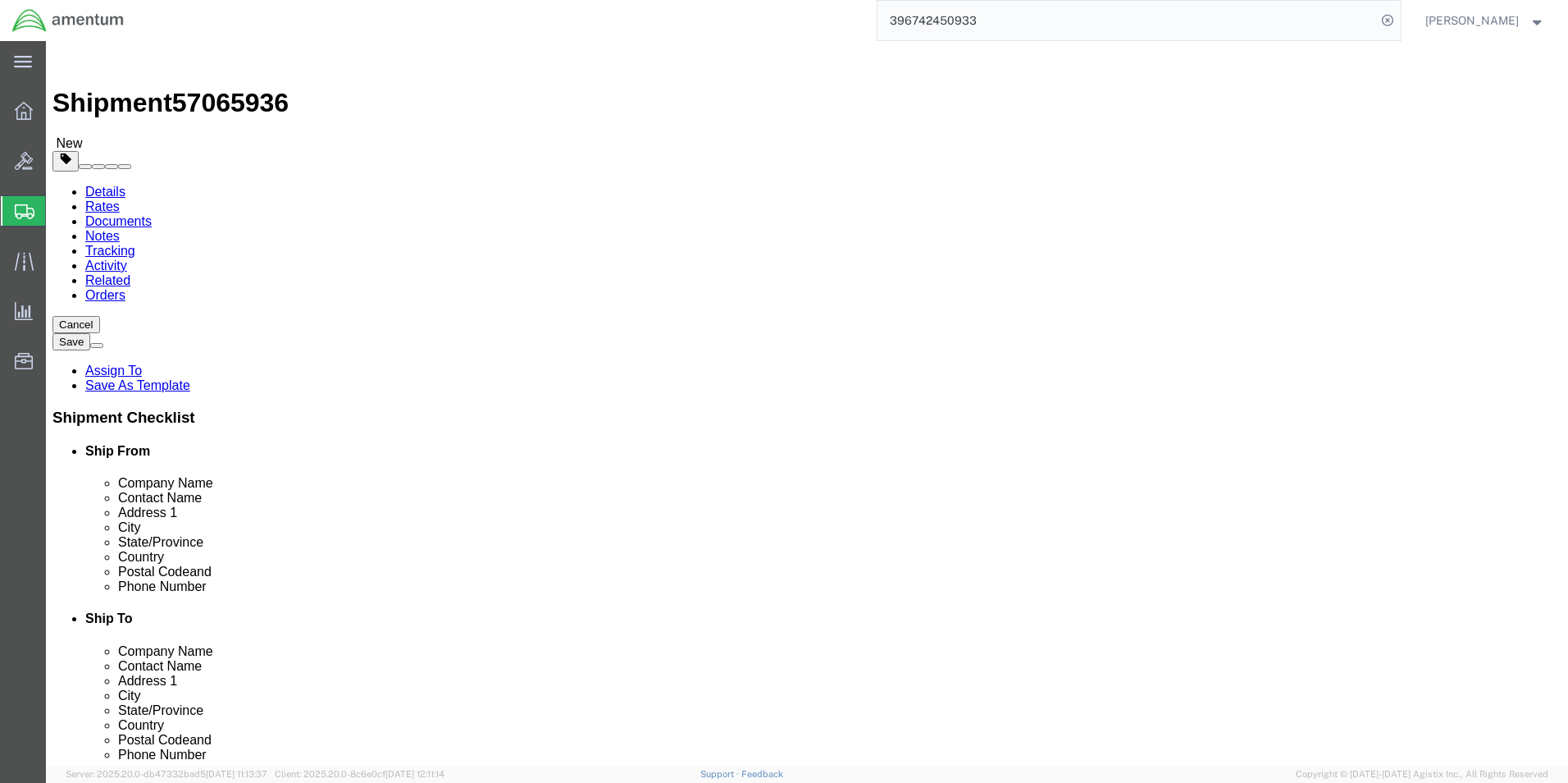
click select "Select BCK Boxes Bale(s) Basket(s) Bolt(s) Bottle(s) Buckets Bulk Bundle(s) Can…"
select select "PSNS"
click select "Select BCK Boxes Bale(s) Basket(s) Bolt(s) Bottle(s) Buckets Bulk Bundle(s) Can…"
click input "text"
drag, startPoint x: 254, startPoint y: 374, endPoint x: 283, endPoint y: 492, distance: 121.5
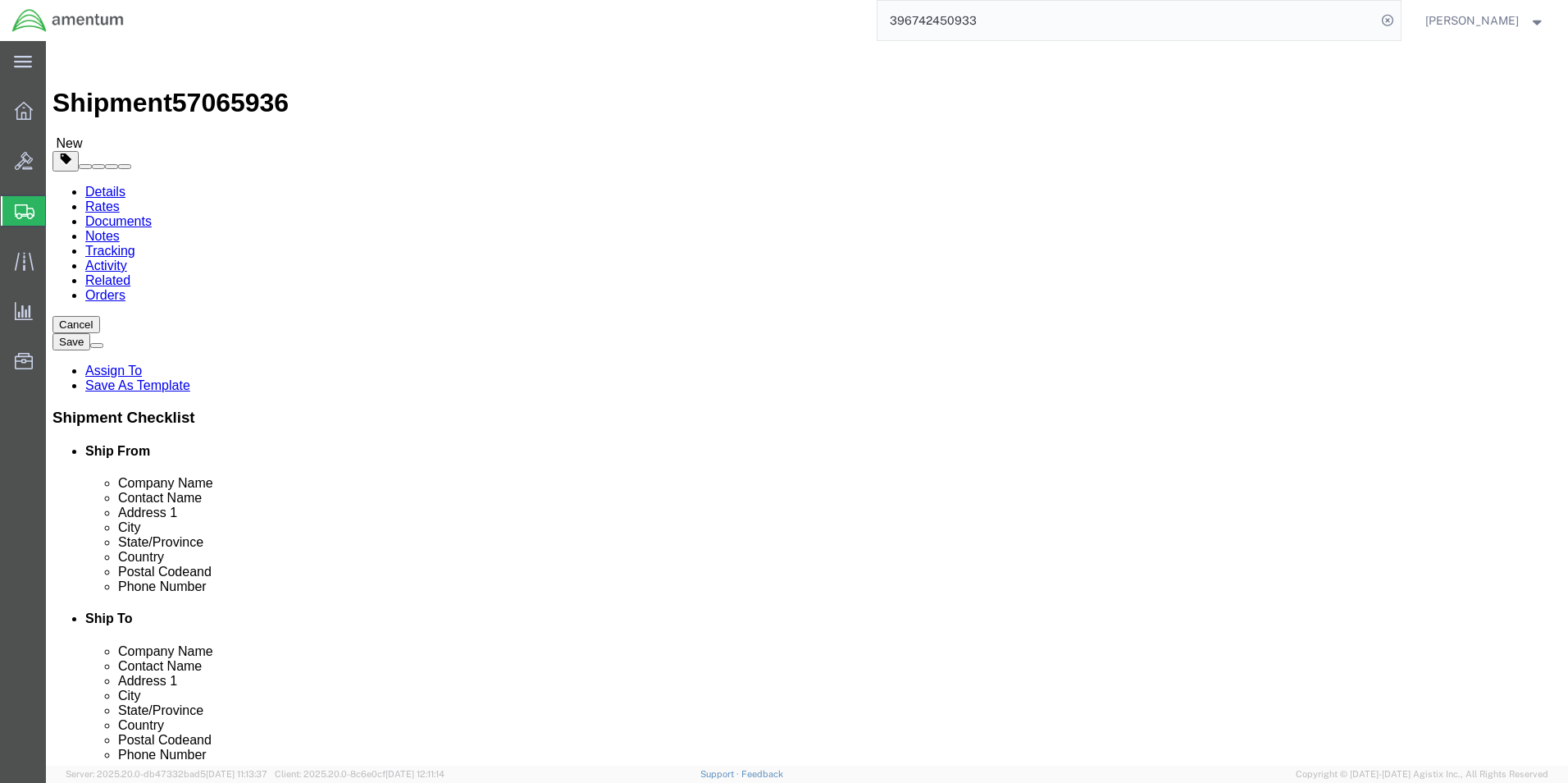
click div "Package Type Select BCK Boxes Bale(s) Basket(s) Bolt(s) Bottle(s) Buckets Bulk …"
type input "65"
type input "34"
type input "42"
type input "300"
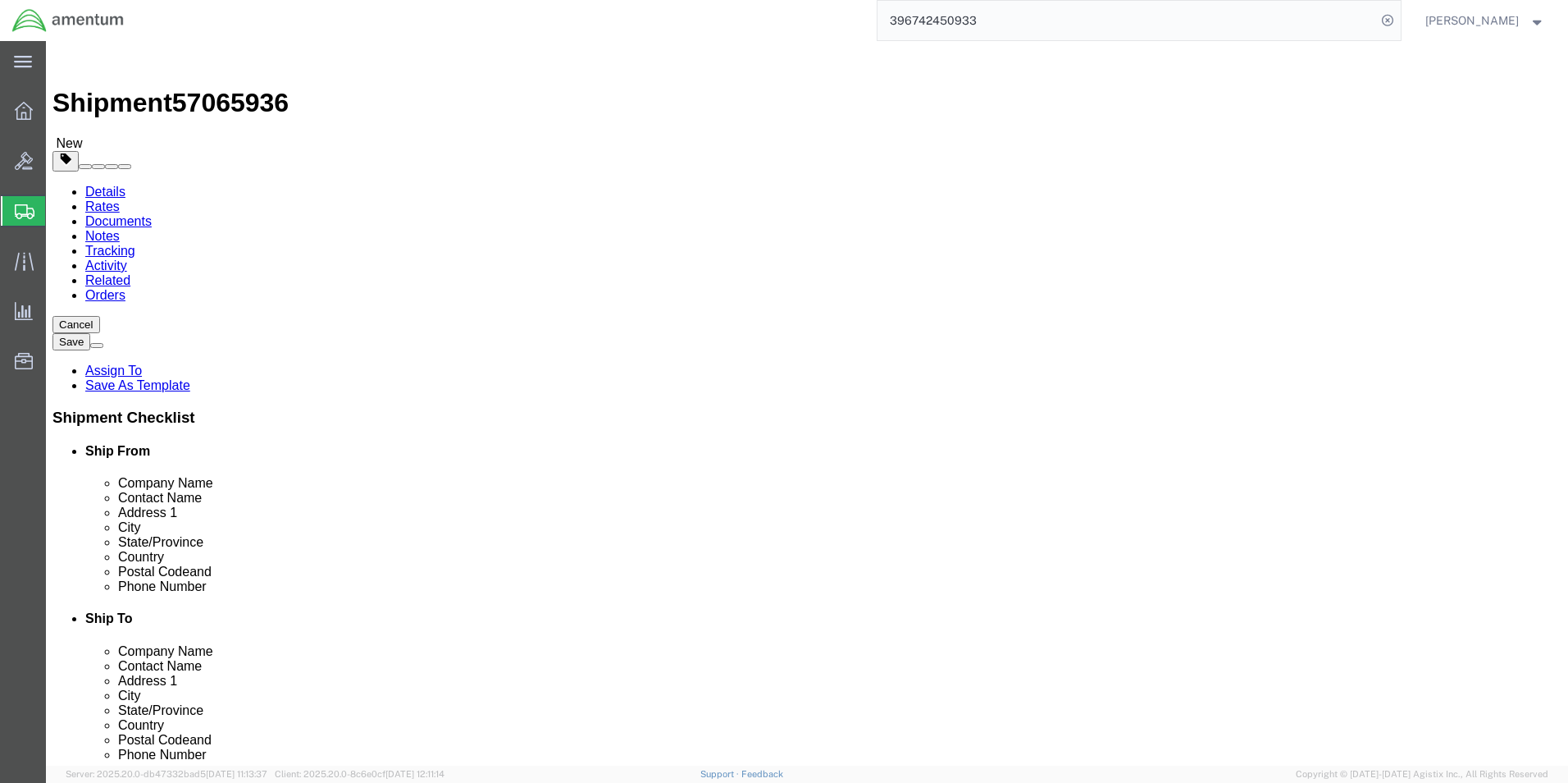
click link "Add Content"
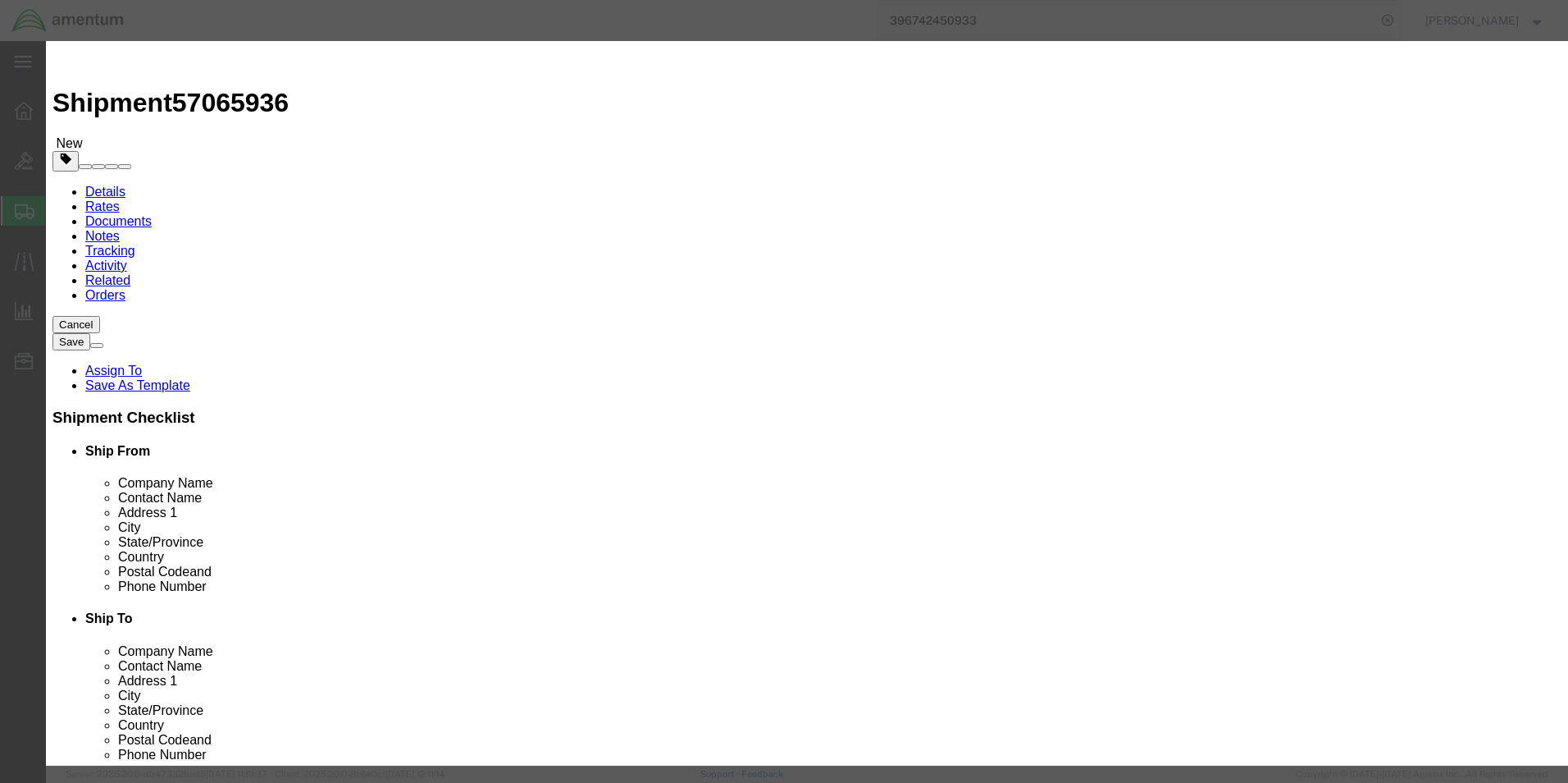
click input "text"
type input "IMU/SCANNER"
click div "Commodity library Product Name IMU/SCANNER IMU/SCANNER Name: IMU/SCANNER Sku: 3…"
click input "0"
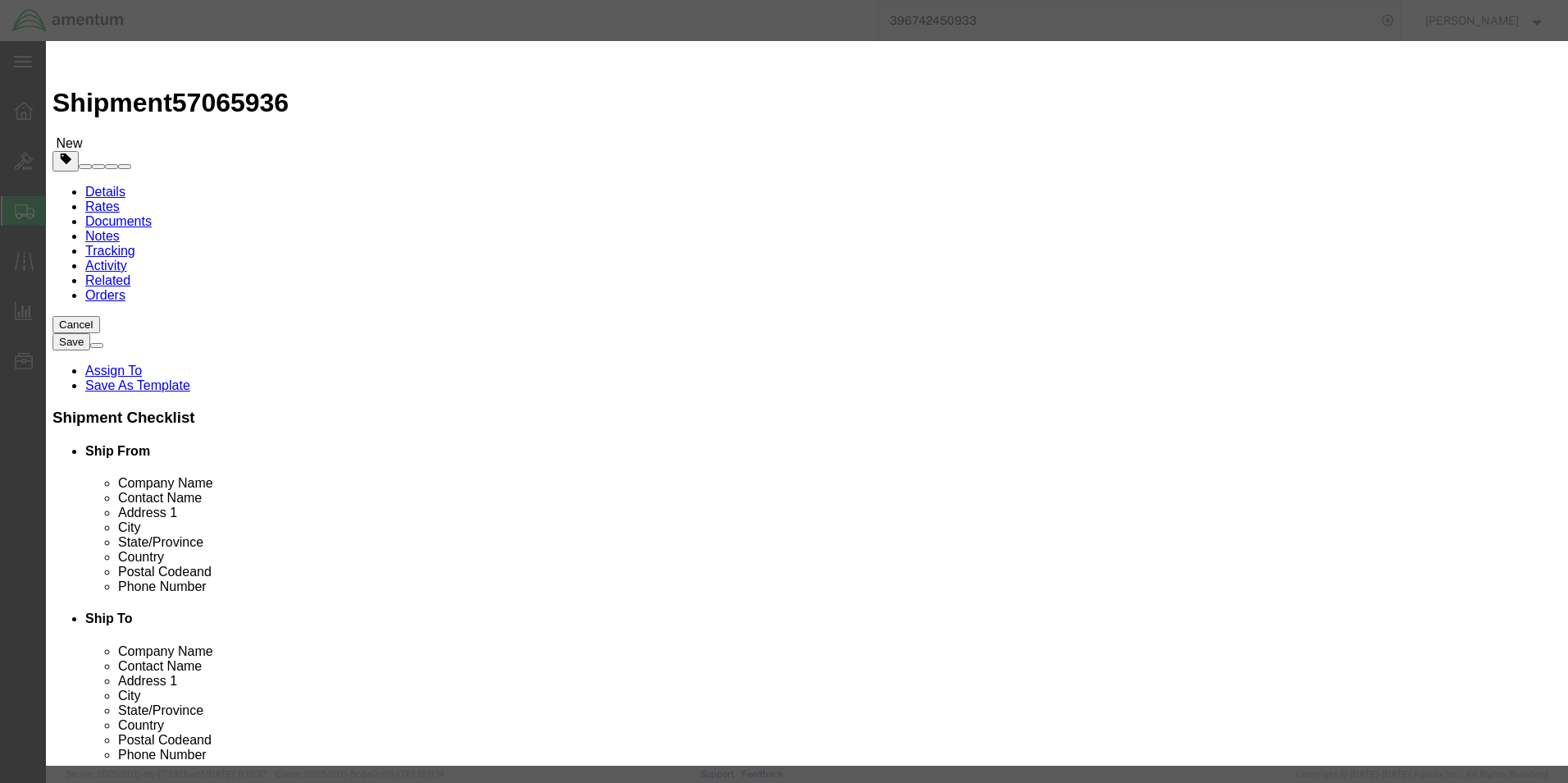
type input "1.00"
type input "64174"
click div "Class Select 50 55 60 65 70 85 92.5 100 125 175 250 300 400"
click select "Select 50 55 60 65 70 85 92.5 100 125 175 250 300 400"
select select "125"
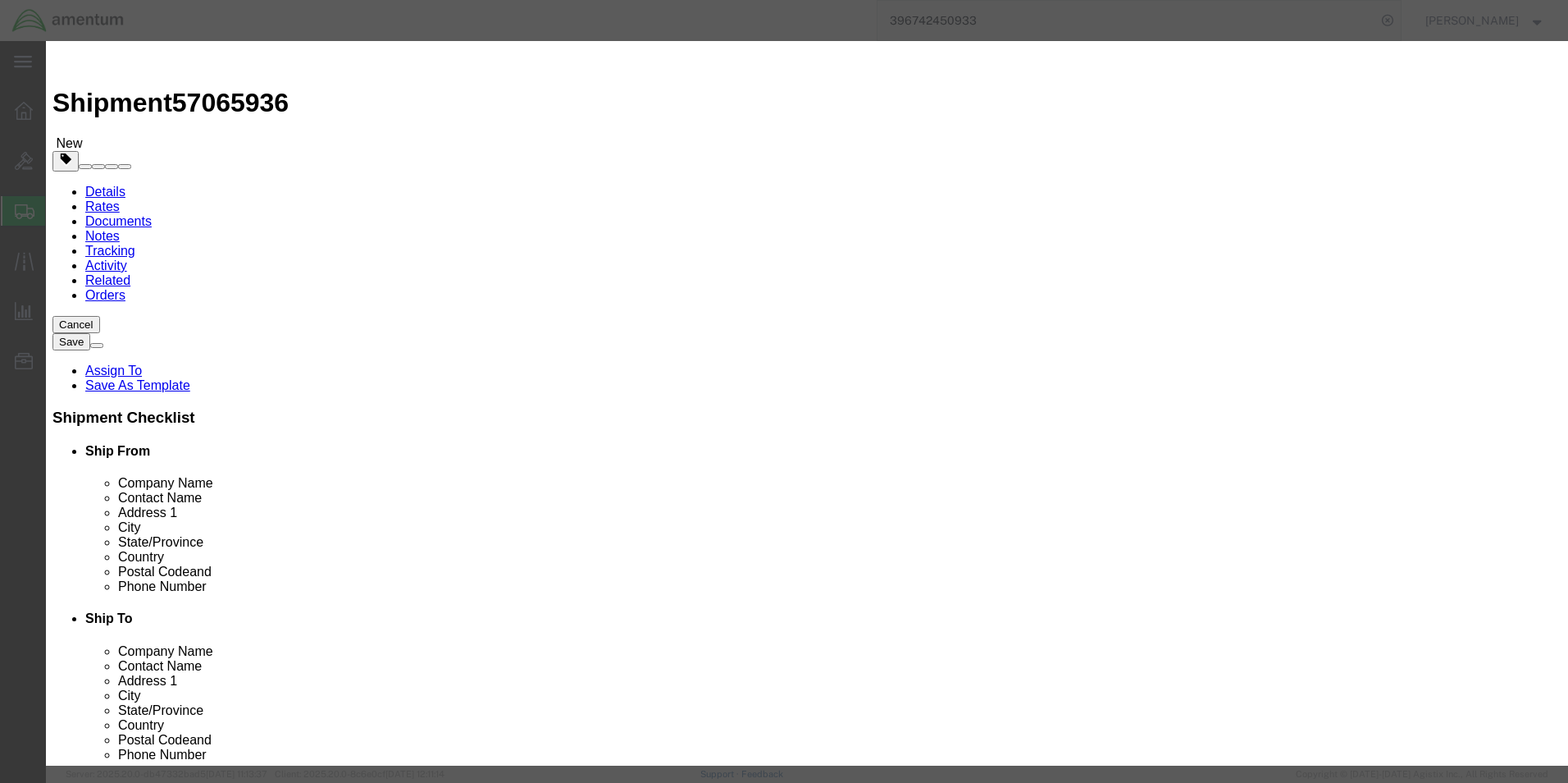
click select "Select 50 55 60 65 70 85 92.5 100 125 175 250 300 400"
click input "text"
type input "1021"
click button "Save & Close"
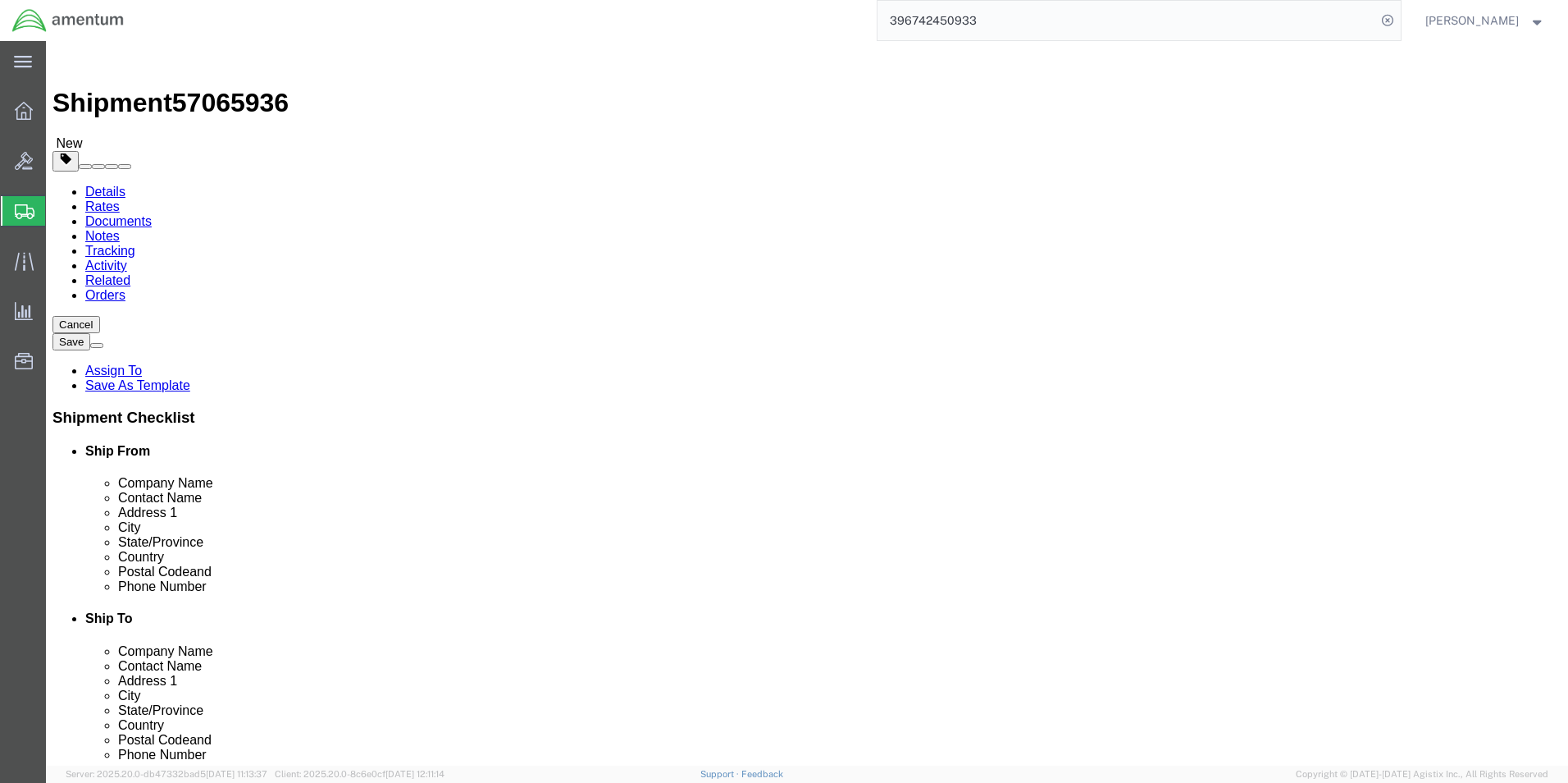
click link "Shipment Information"
click span "57065936"
copy span "57065936"
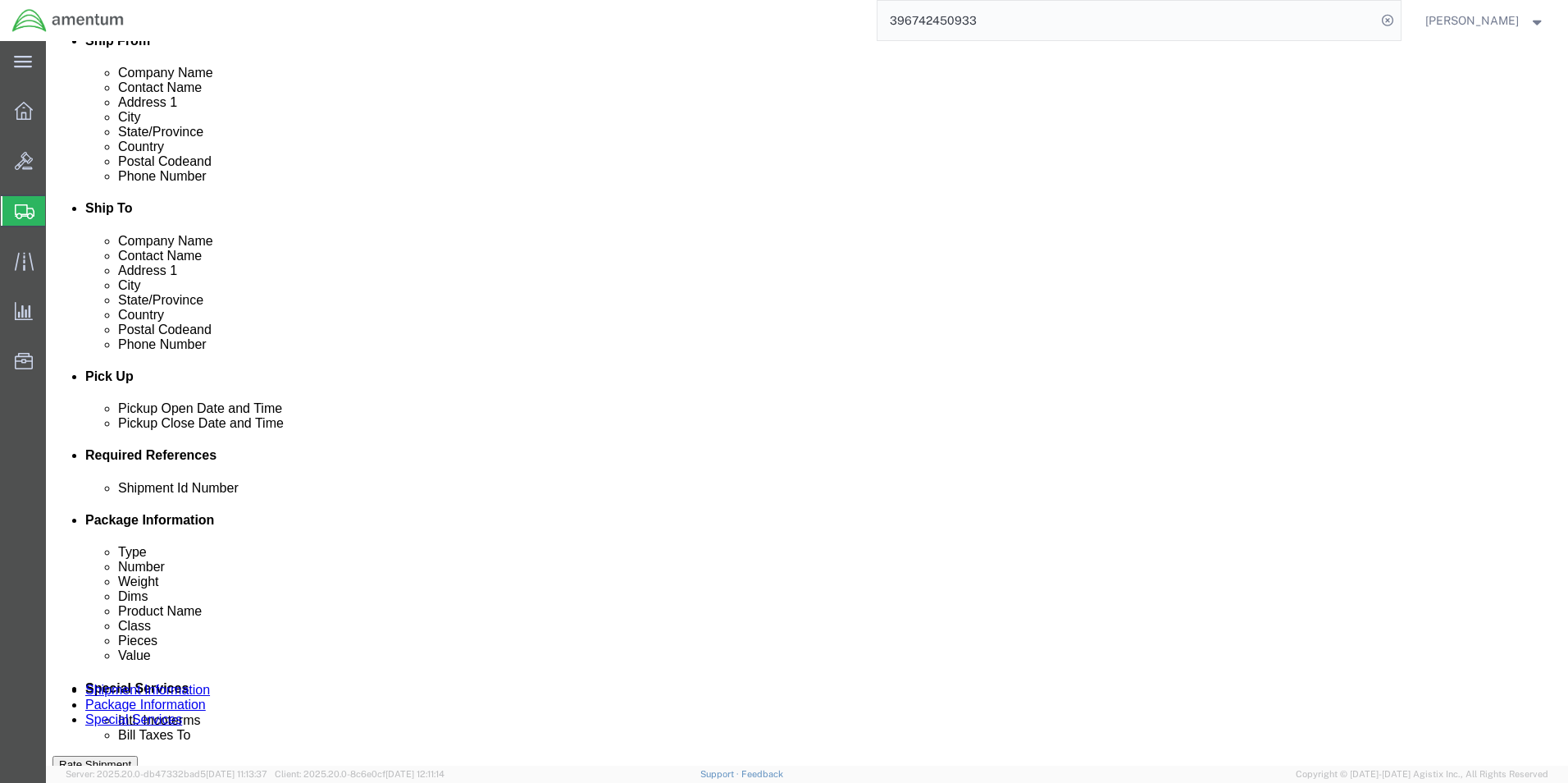
paste input "57065936"
type input "57065936"
click div "Shipment Id Number 57065936 Select Account Type Activity ID Airline Appointment…"
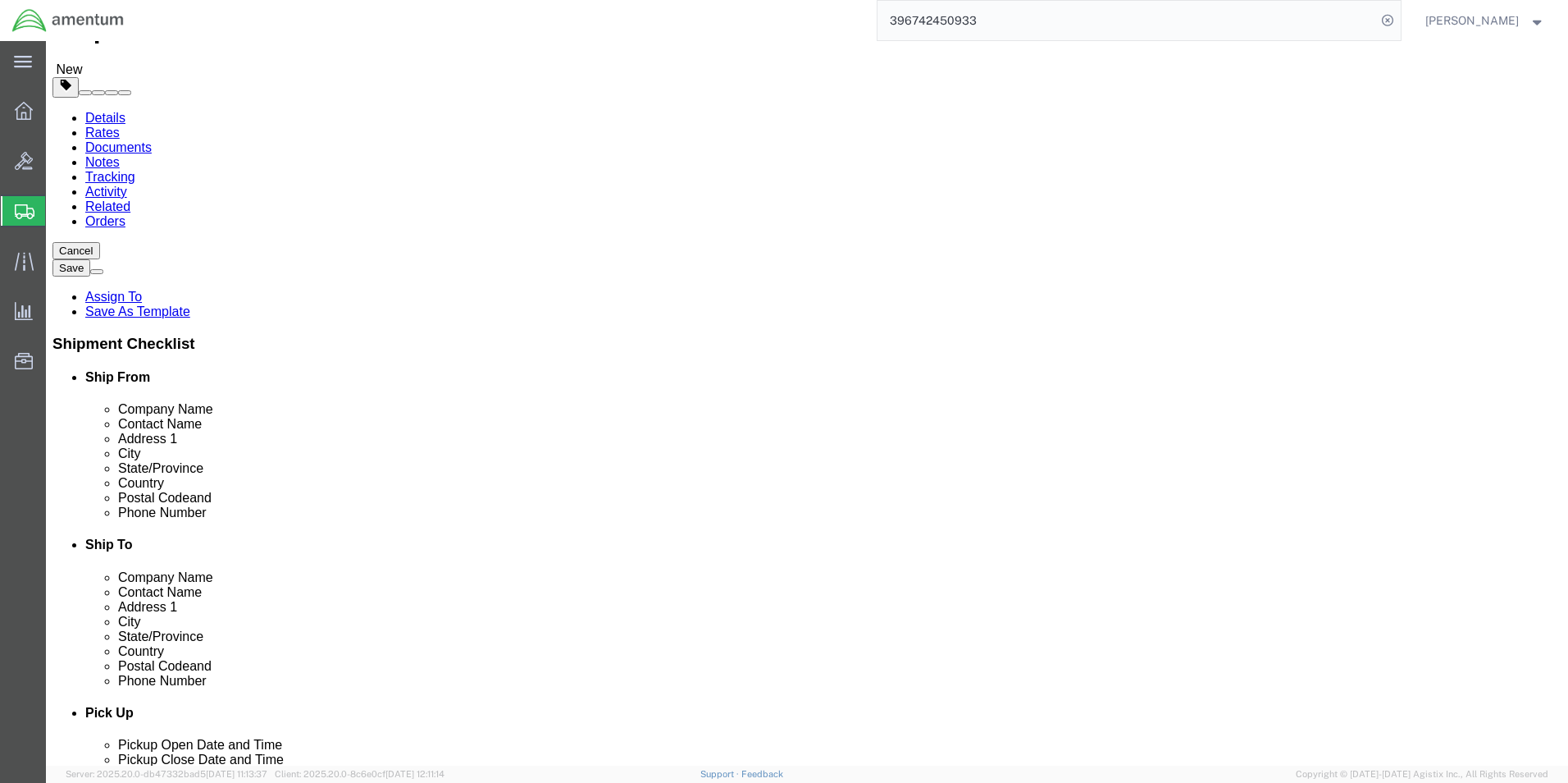
scroll to position [0, 0]
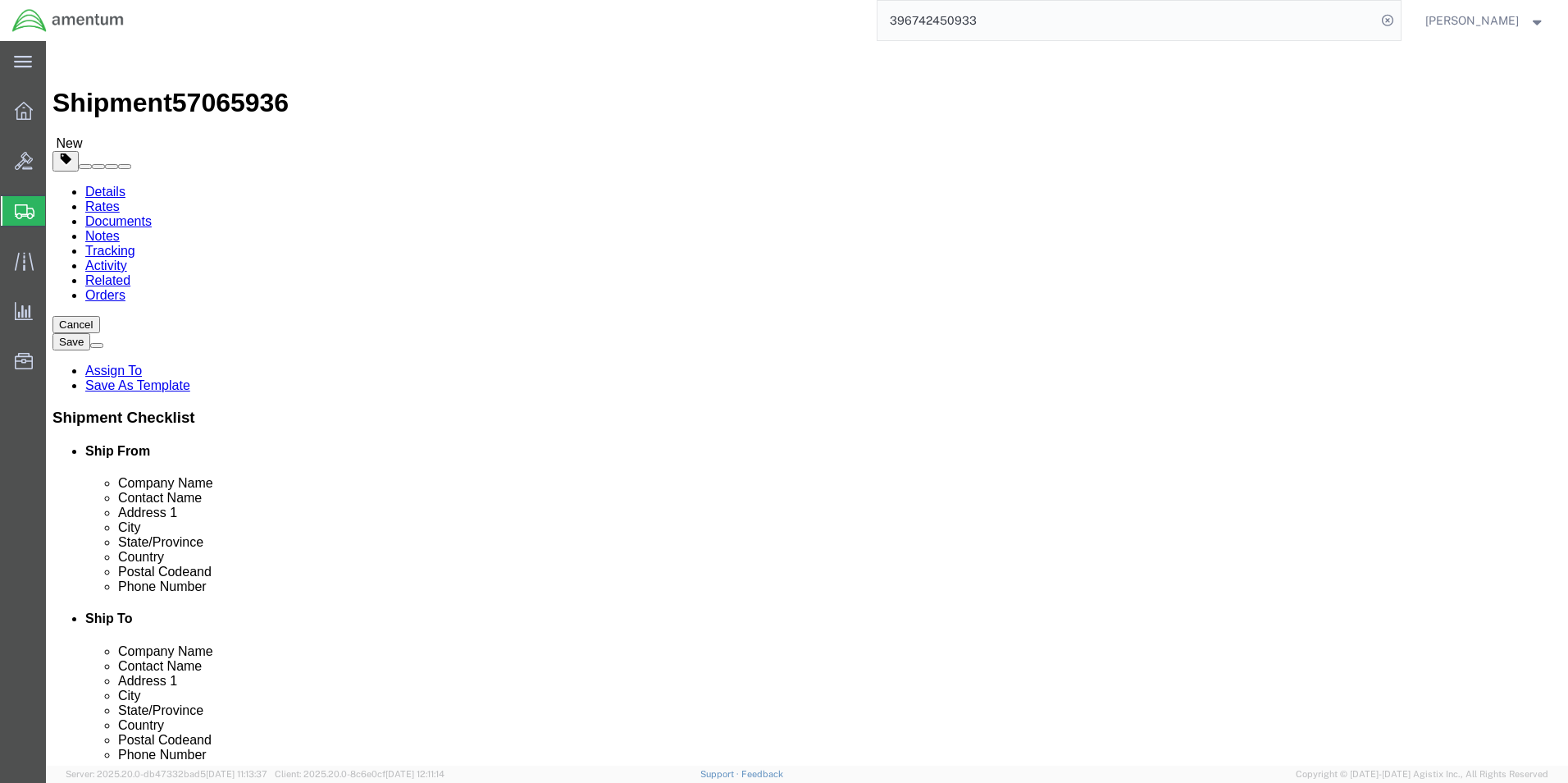
click button "Rate Shipment"
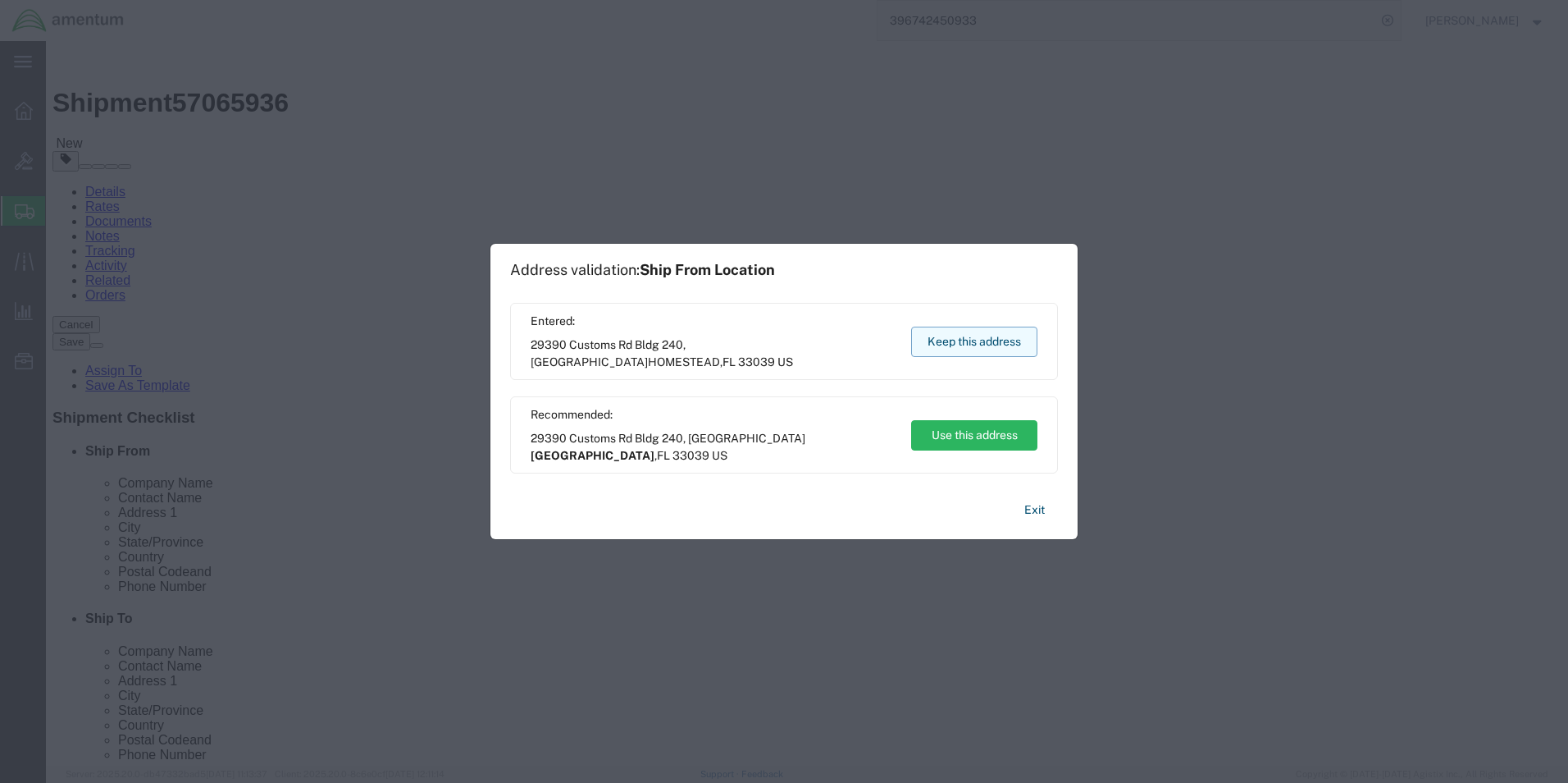
click at [965, 351] on button "Keep this address" at bounding box center [974, 341] width 126 height 30
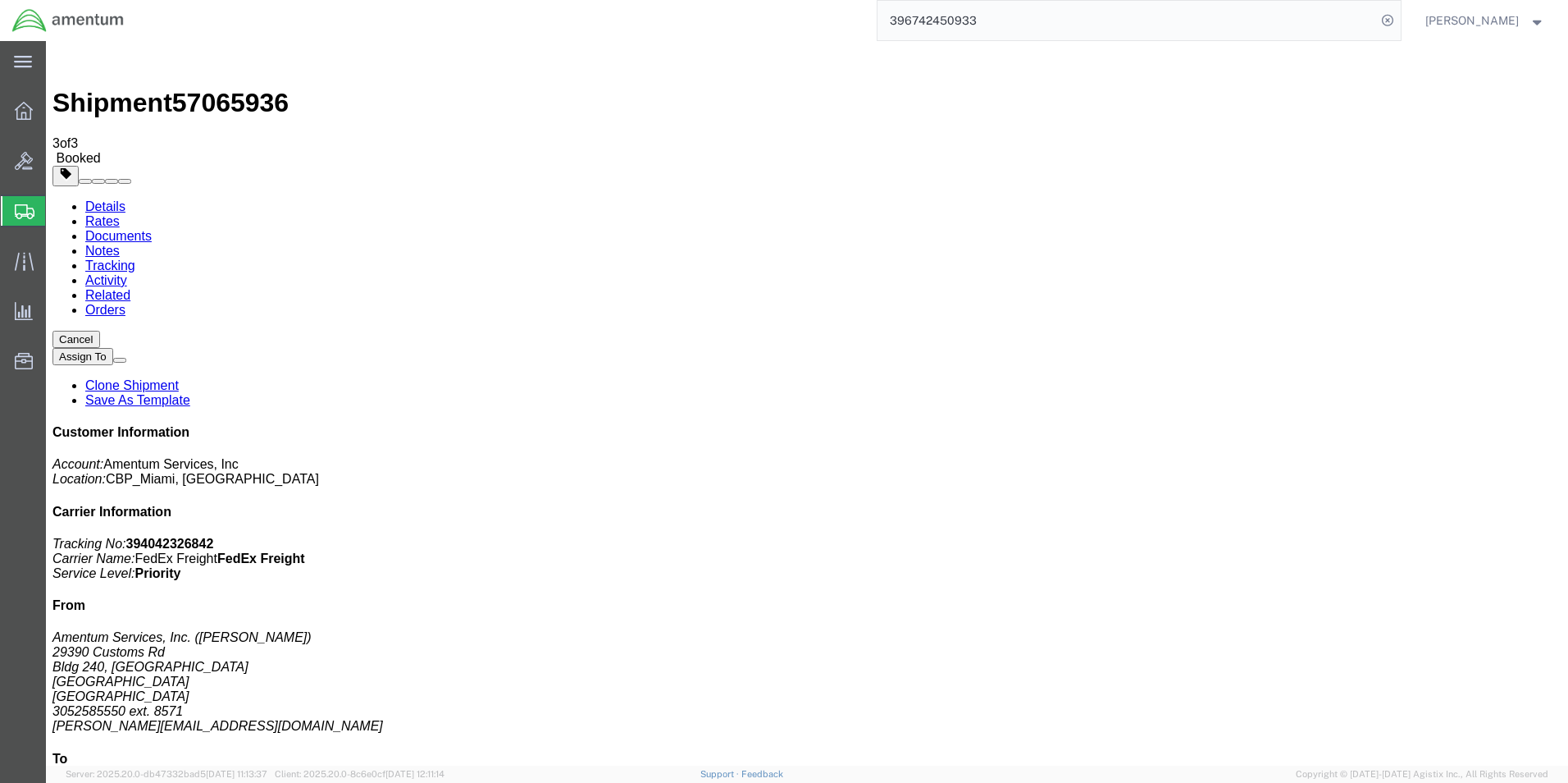
drag, startPoint x: 166, startPoint y: 295, endPoint x: 229, endPoint y: 722, distance: 431.6
click at [91, 199] on link "Details" at bounding box center [105, 206] width 40 height 14
click span "button"
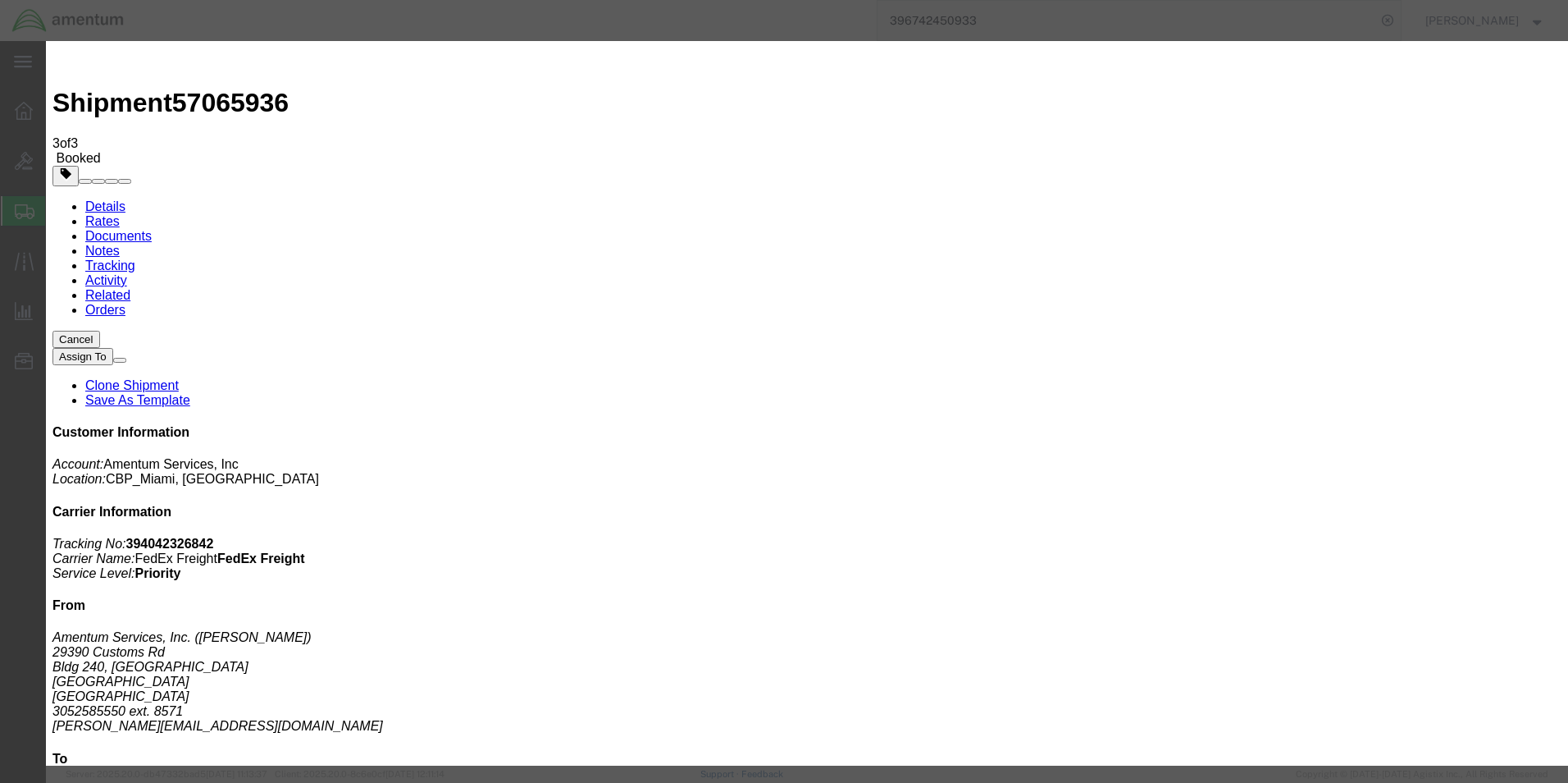
click div "[DATE] 2:00 PM"
type input "4:00 PM"
click button "Apply"
click button "Save"
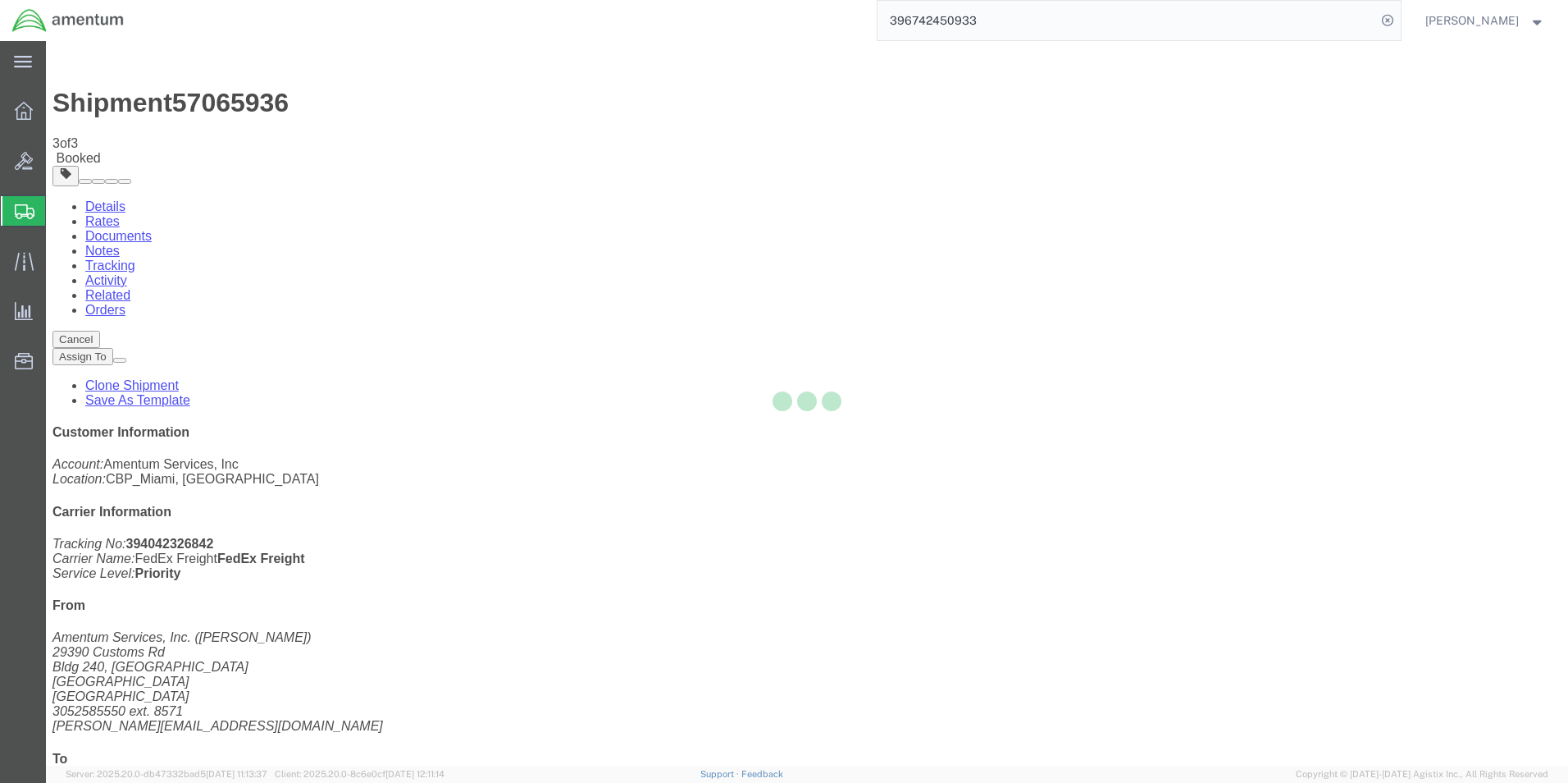
click at [1058, 191] on div at bounding box center [807, 403] width 1522 height 725
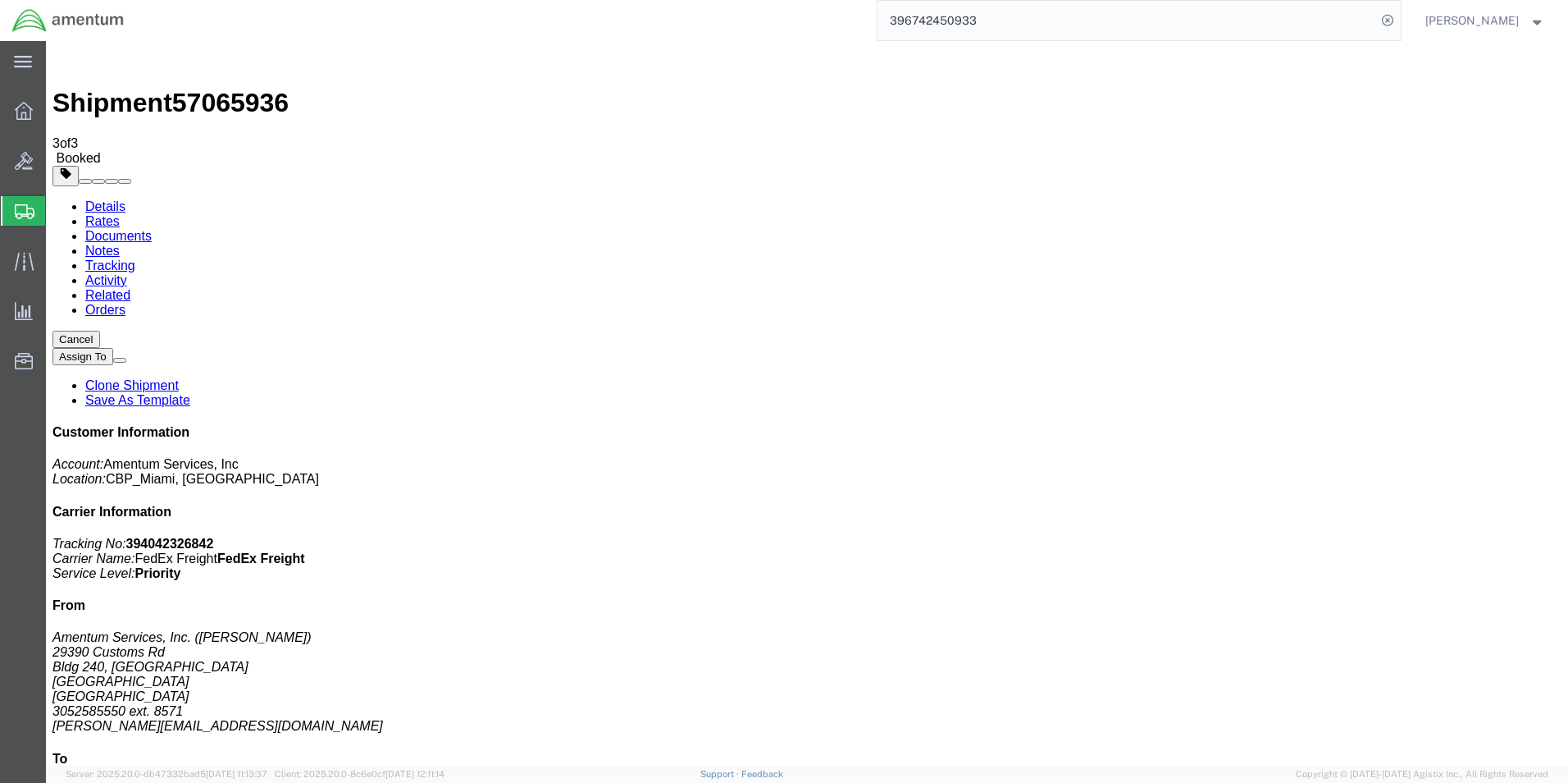
click button "Close"
click link "Schedule pickup request"
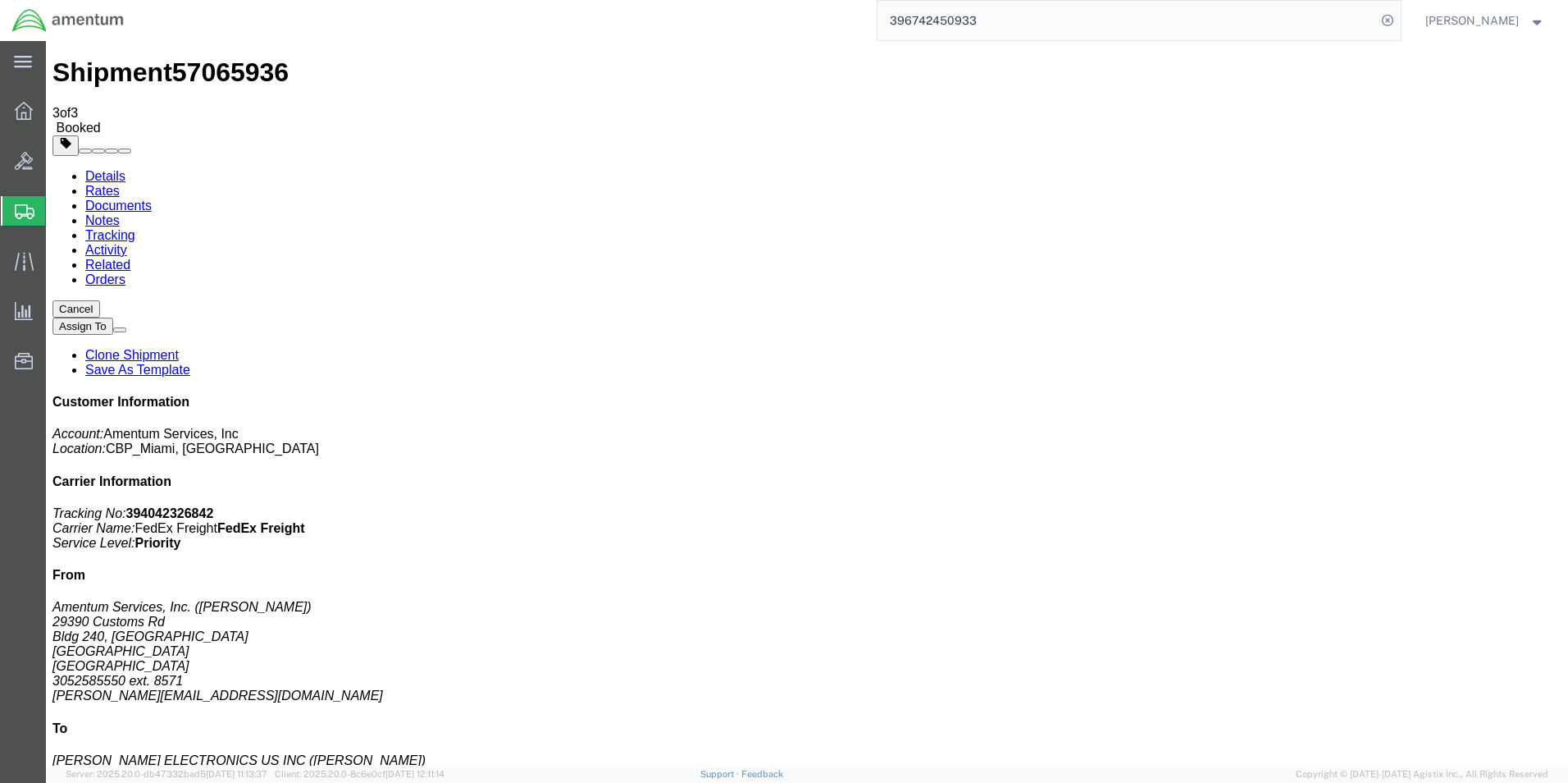
scroll to position [82, 0]
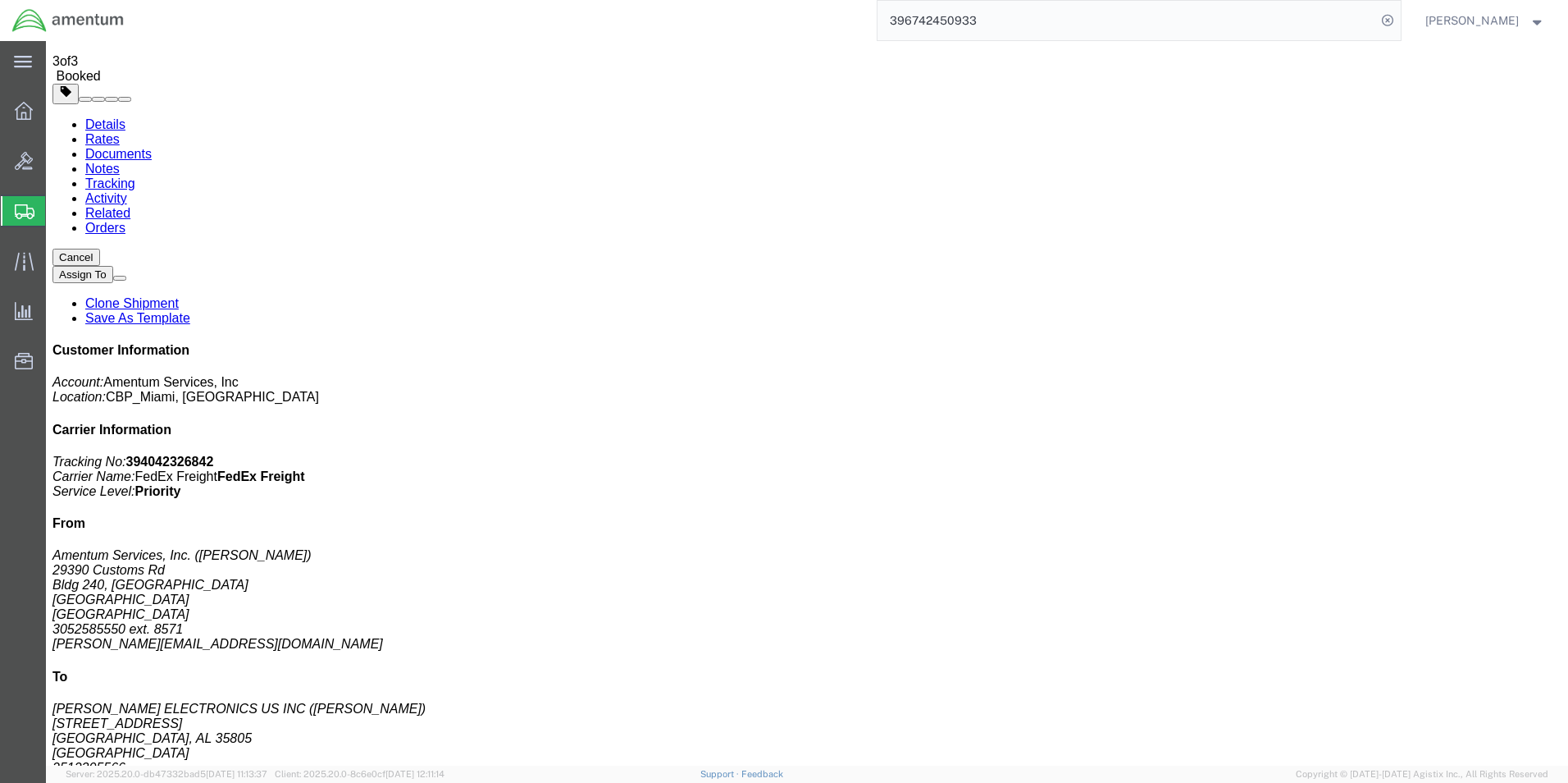
click div "# 1 1 Pallet(s) Standard (Not Stackable) Total weight: 300.00 ( 372.00 dim ) LB…"
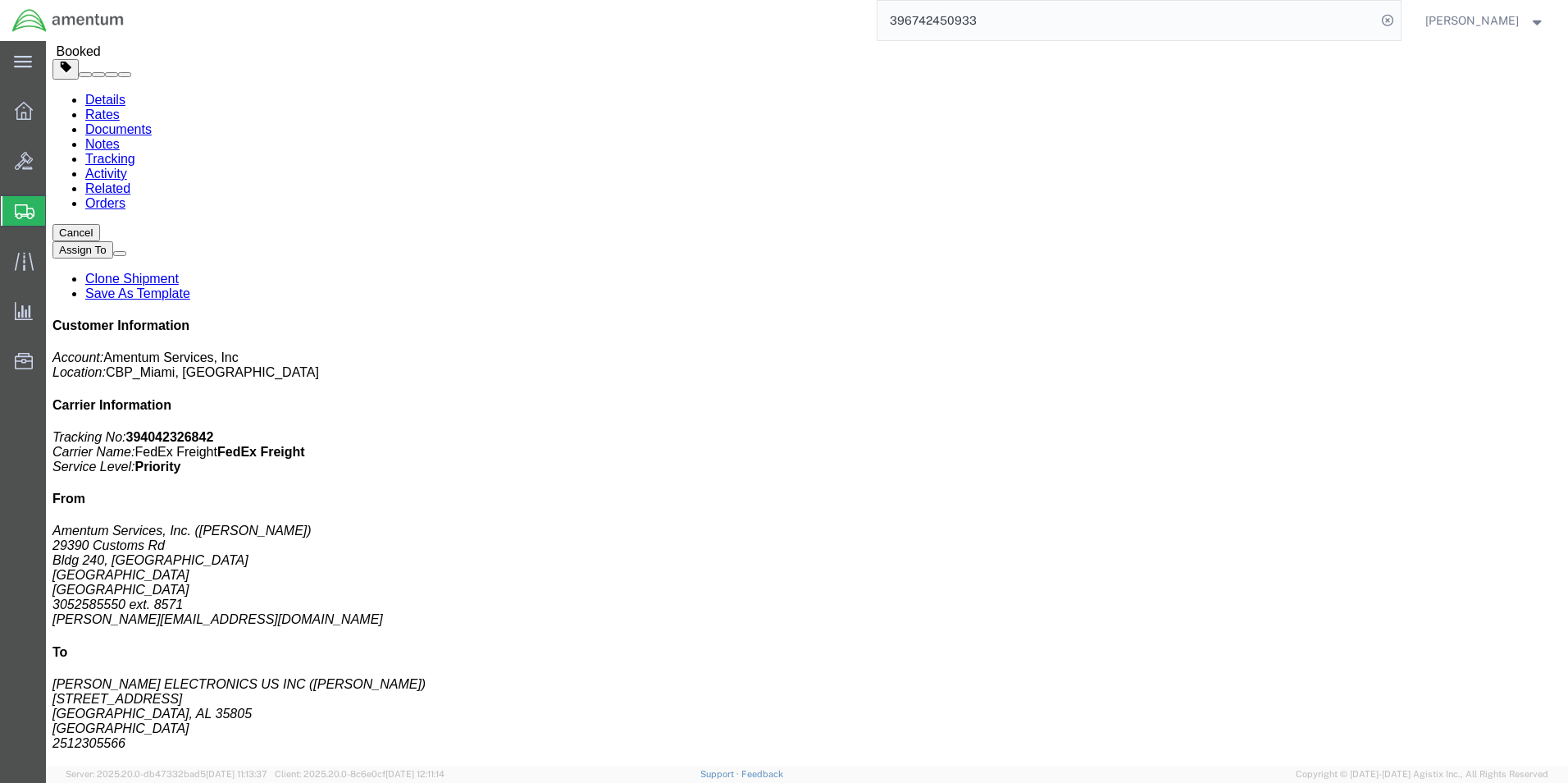
scroll to position [0, 0]
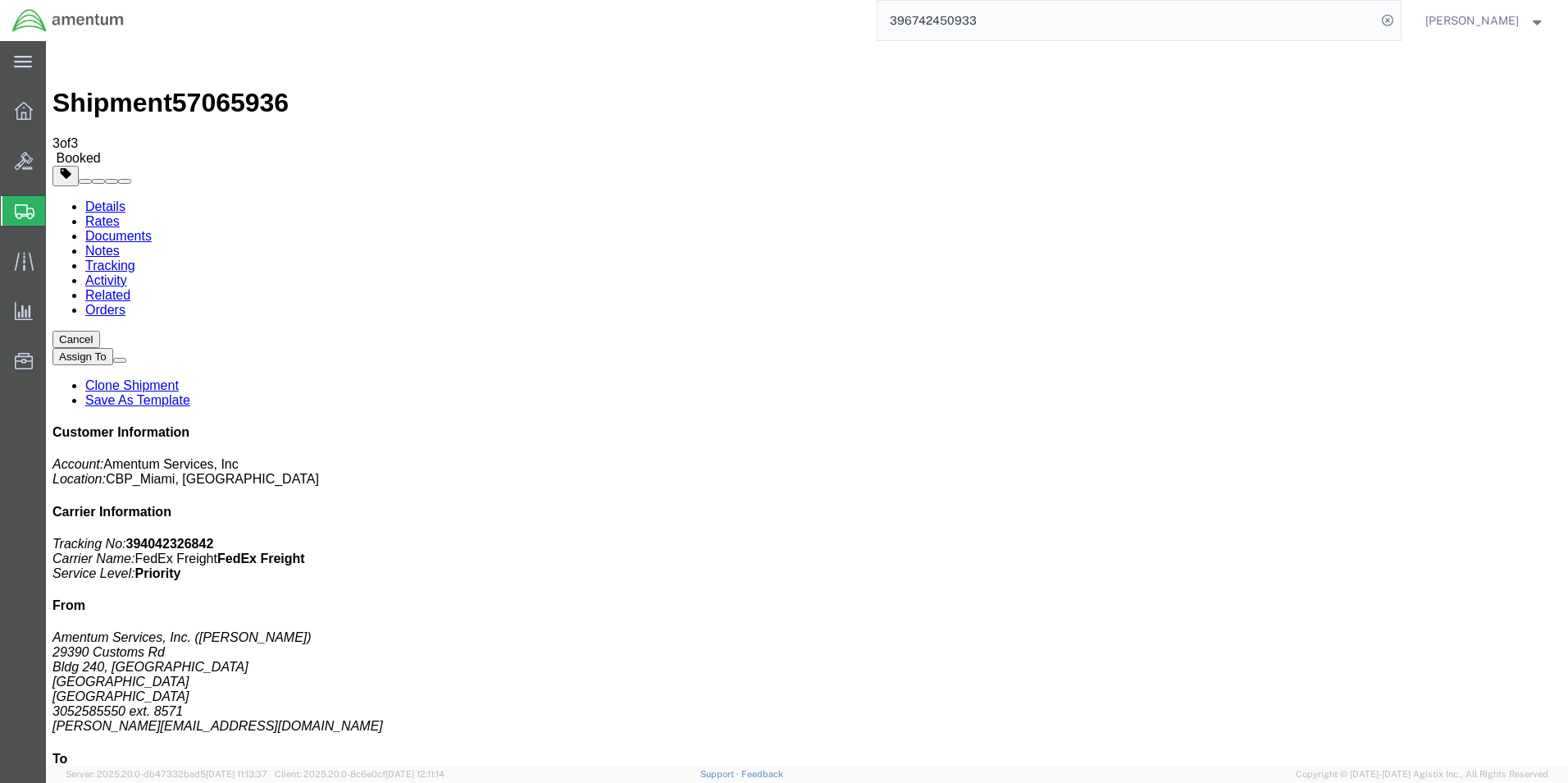
click b "394042326842"
copy b "394042326842"
